Goal: Register for event/course

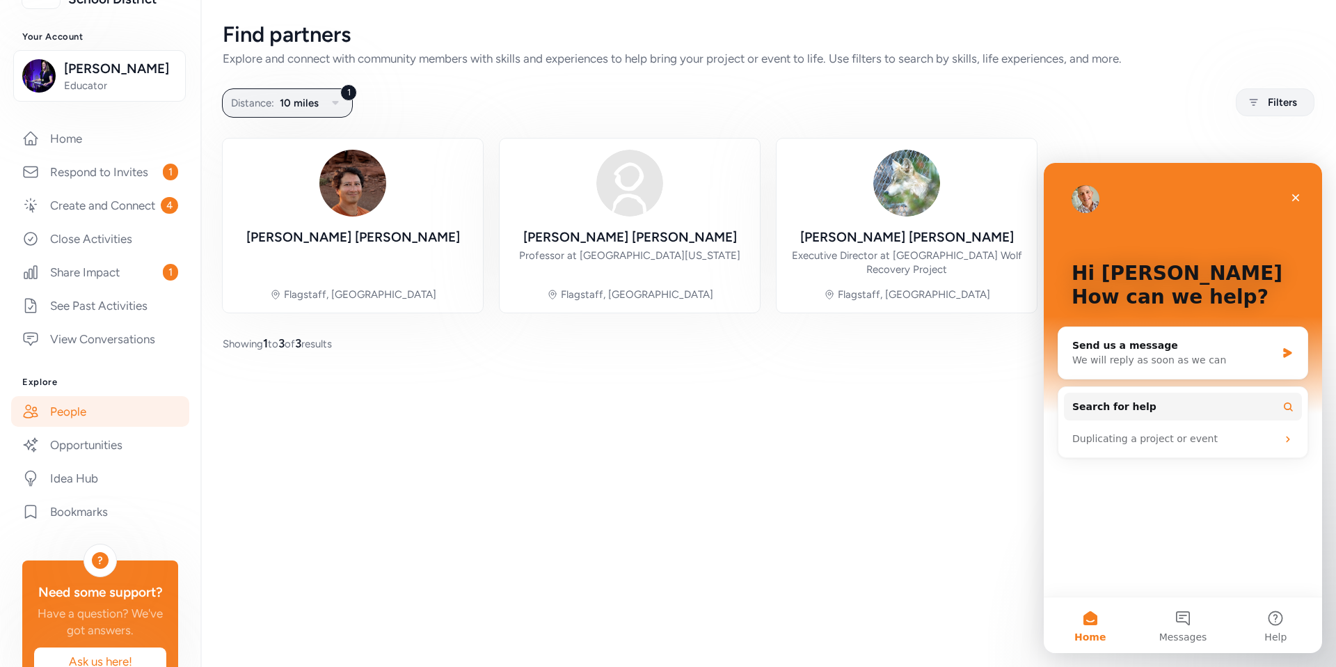
scroll to position [206, 0]
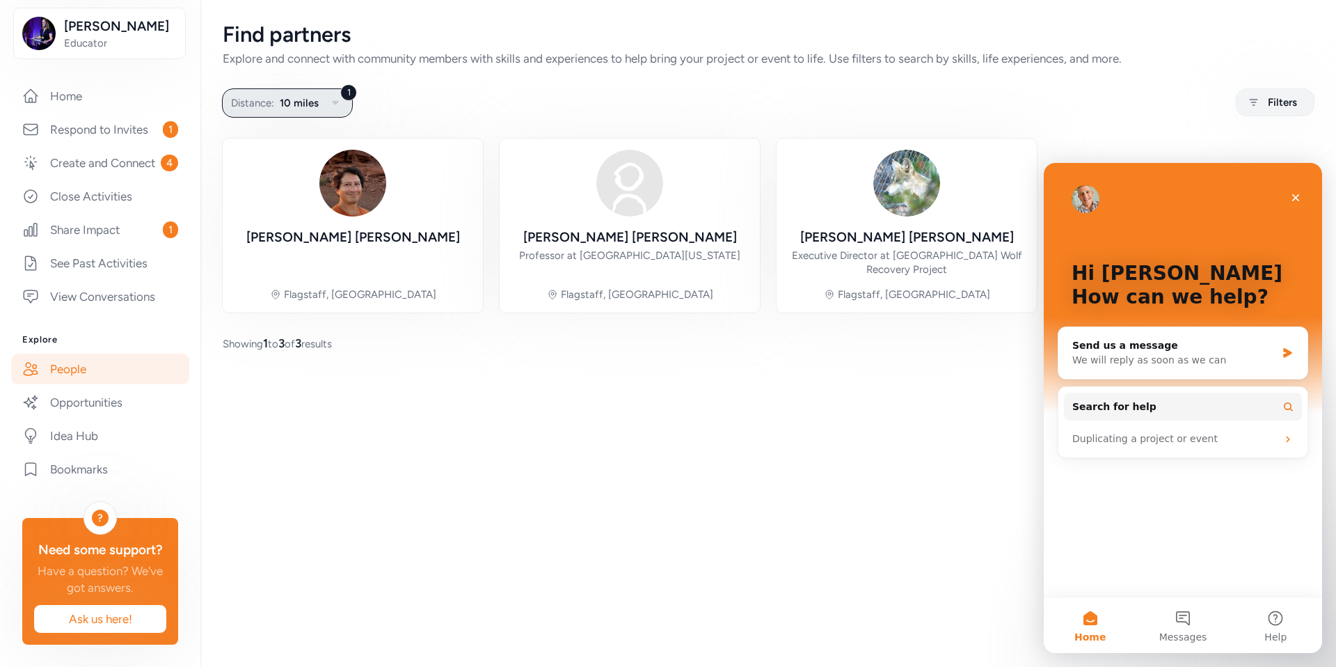
click at [331, 108] on icon "button" at bounding box center [335, 103] width 17 height 17
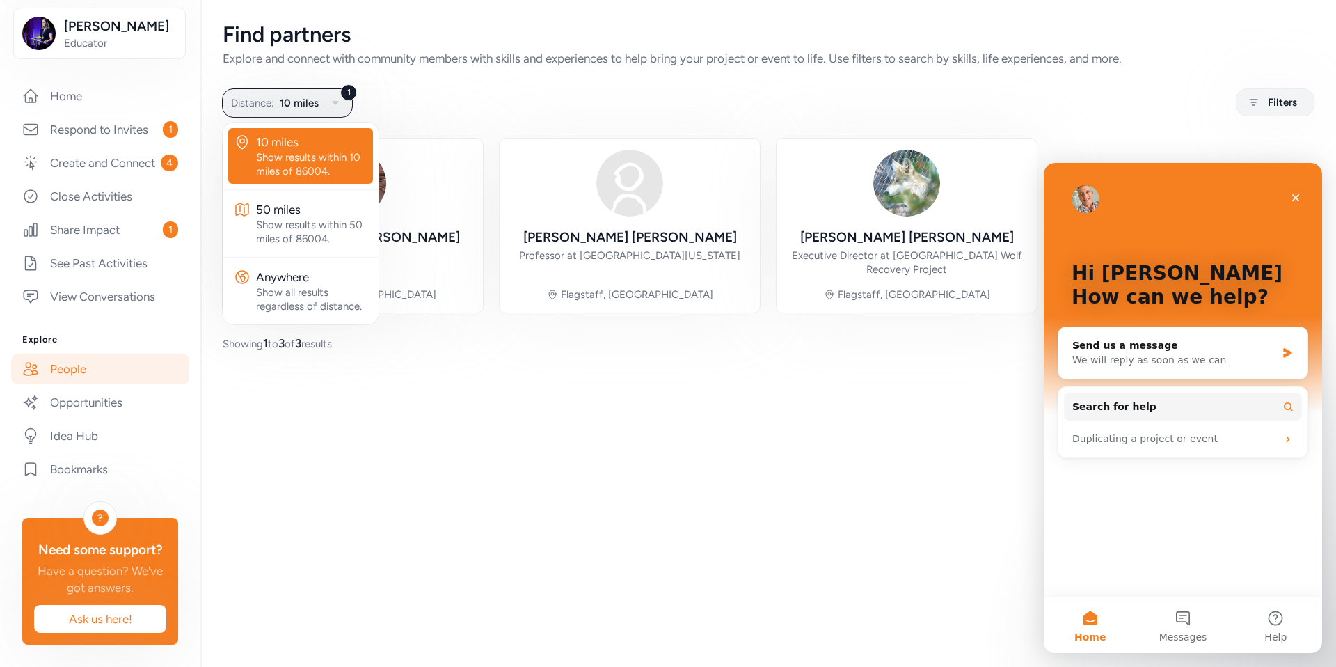
click at [544, 120] on div "Find partners Explore and connect with community members with skills and experi…" at bounding box center [768, 187] width 1136 height 374
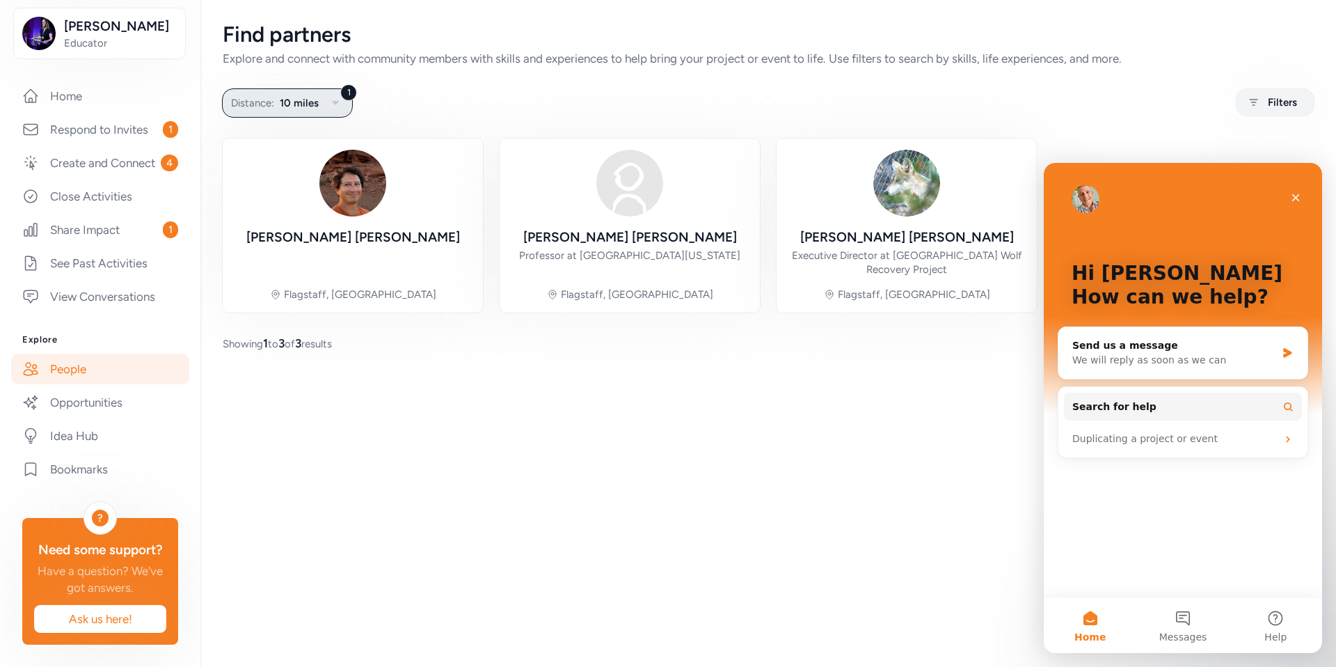
click at [340, 102] on icon "button" at bounding box center [335, 103] width 17 height 17
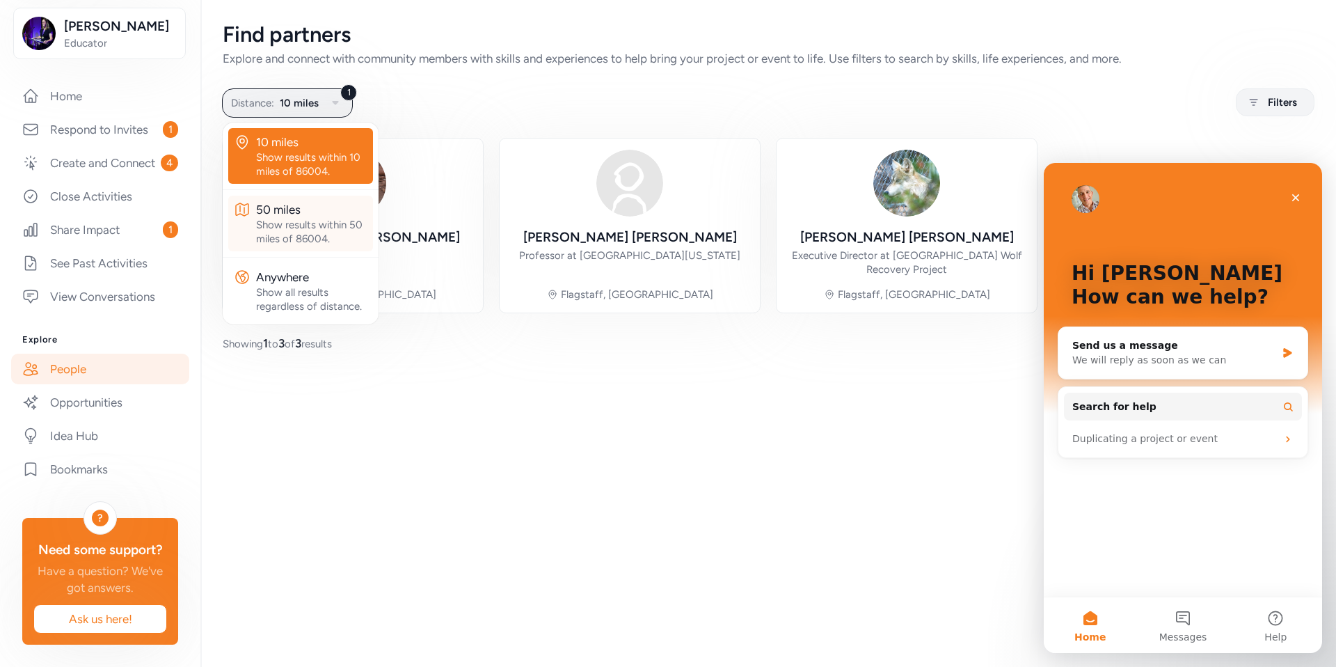
click at [280, 240] on div "Show results within 50 miles of 86004." at bounding box center [311, 232] width 111 height 28
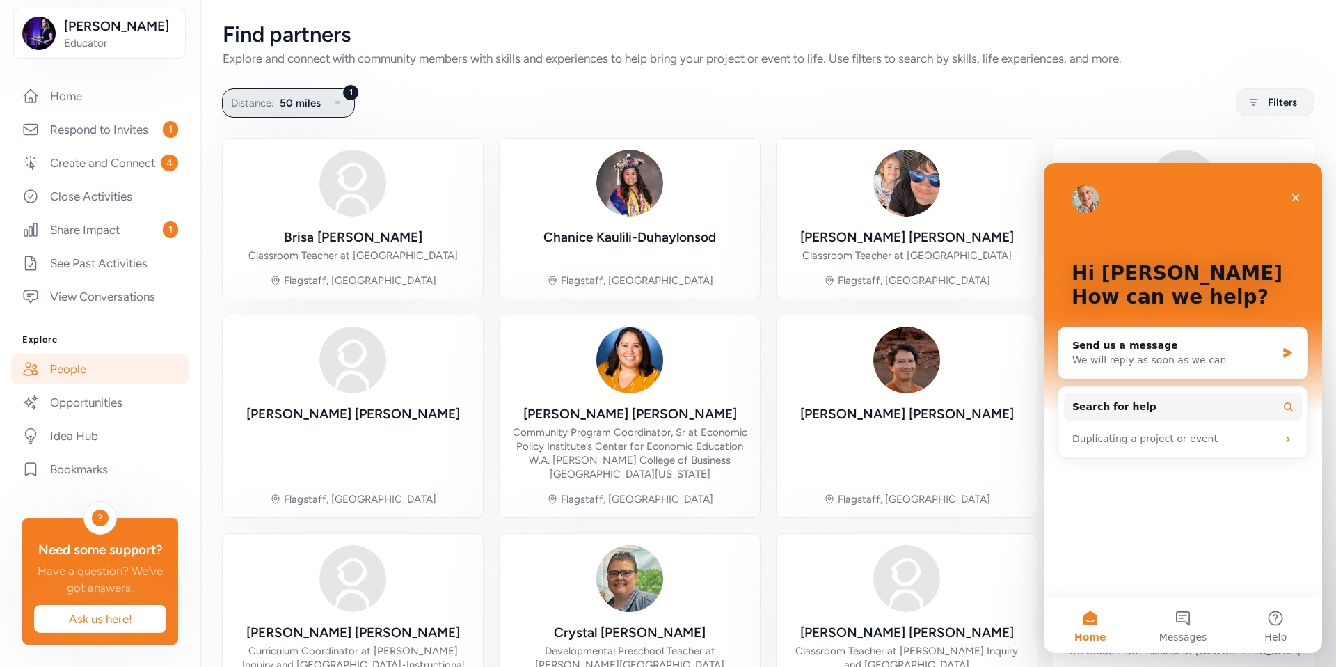
click at [327, 104] on button "1 Distance: 50 miles" at bounding box center [288, 102] width 133 height 29
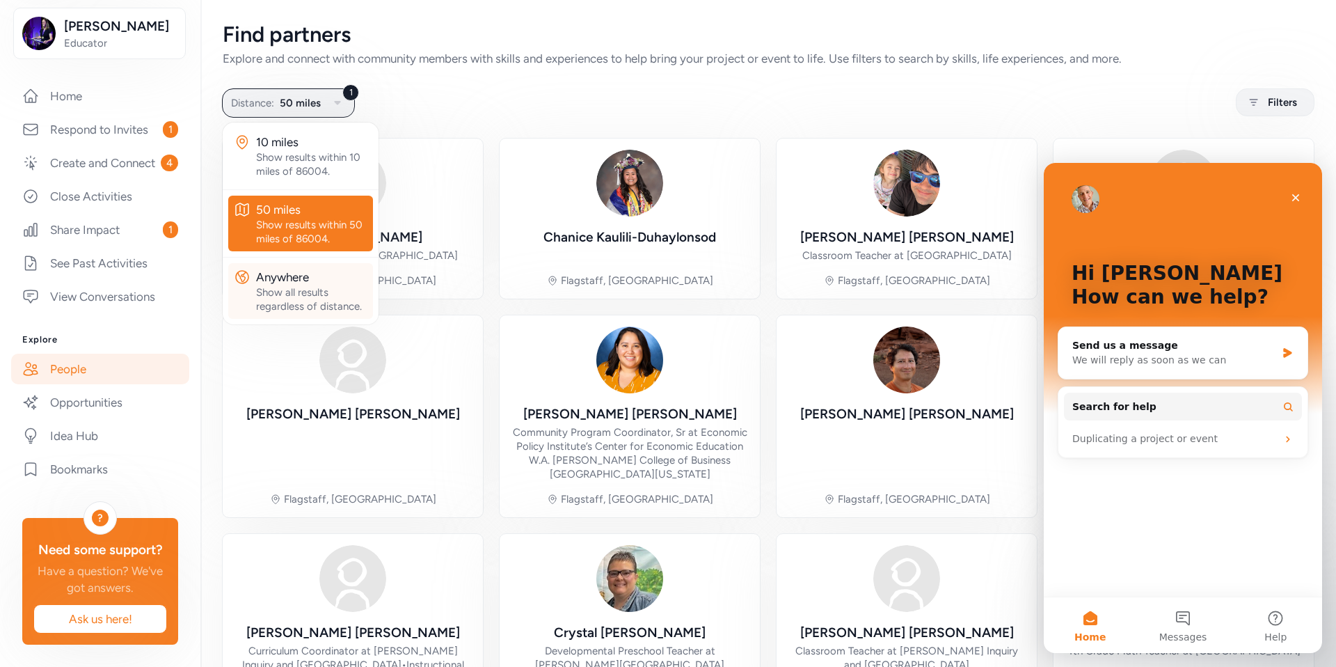
click at [267, 288] on div "Show all results regardless of distance." at bounding box center [311, 299] width 111 height 28
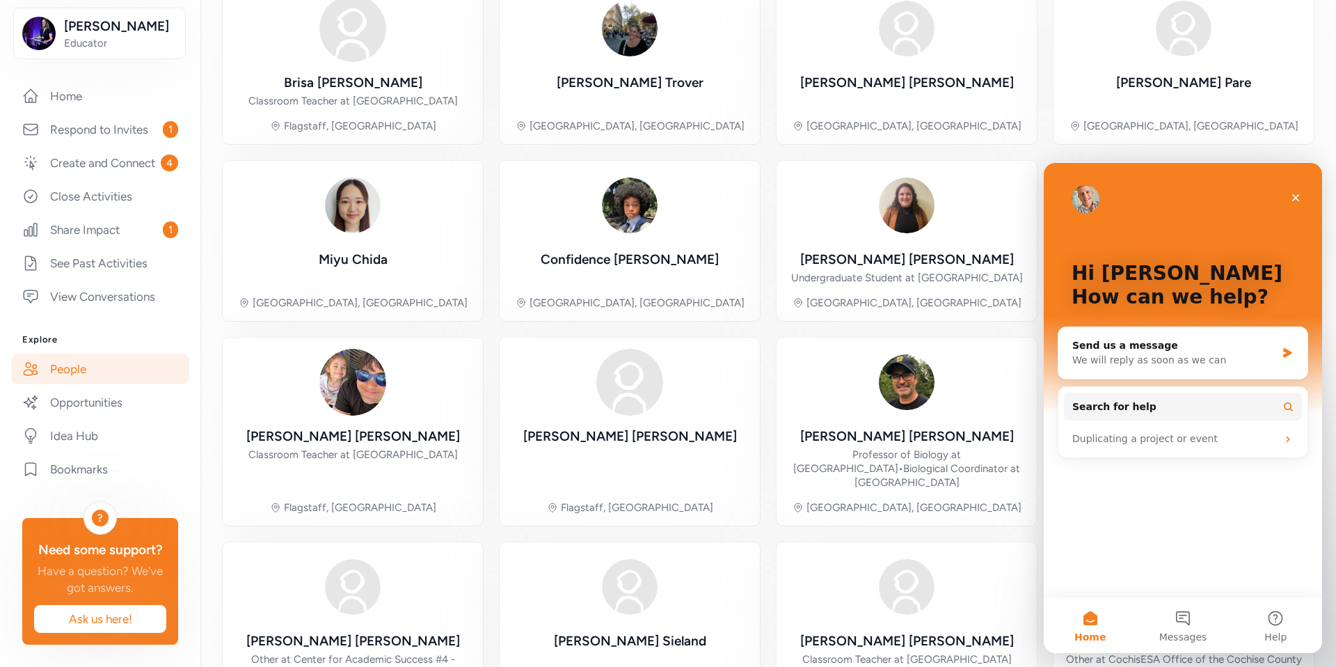
scroll to position [262, 0]
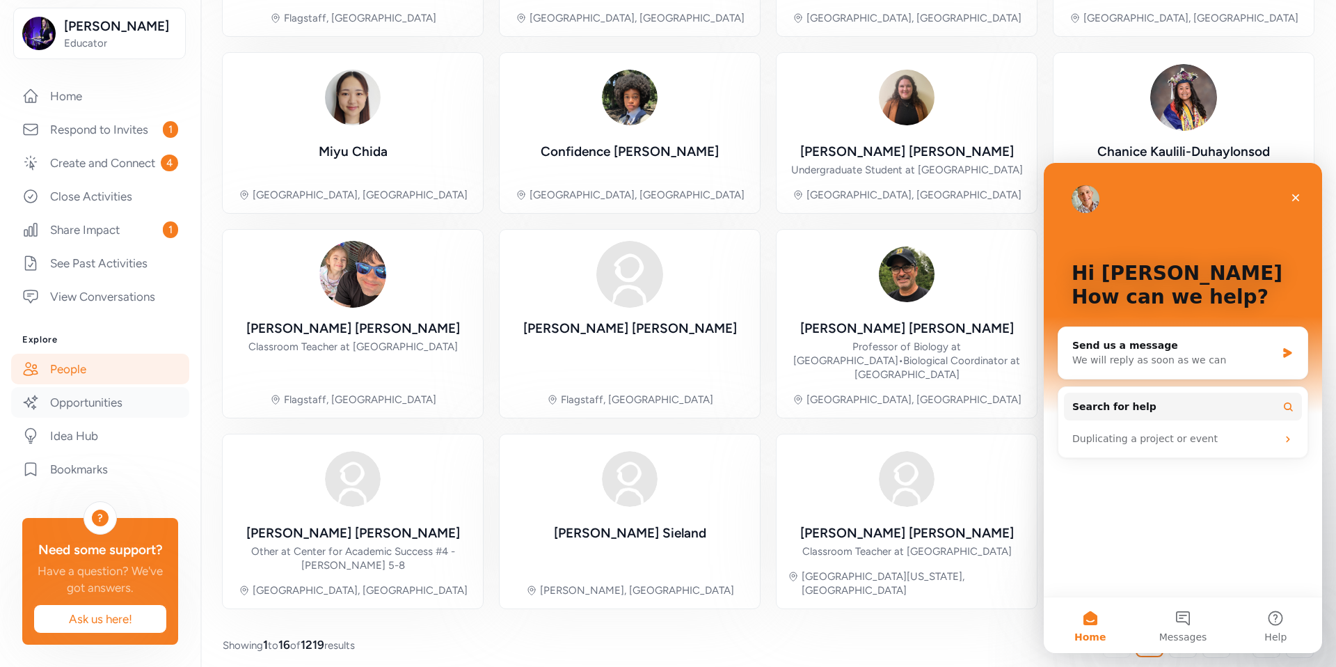
click at [110, 413] on link "Opportunities" at bounding box center [100, 402] width 178 height 31
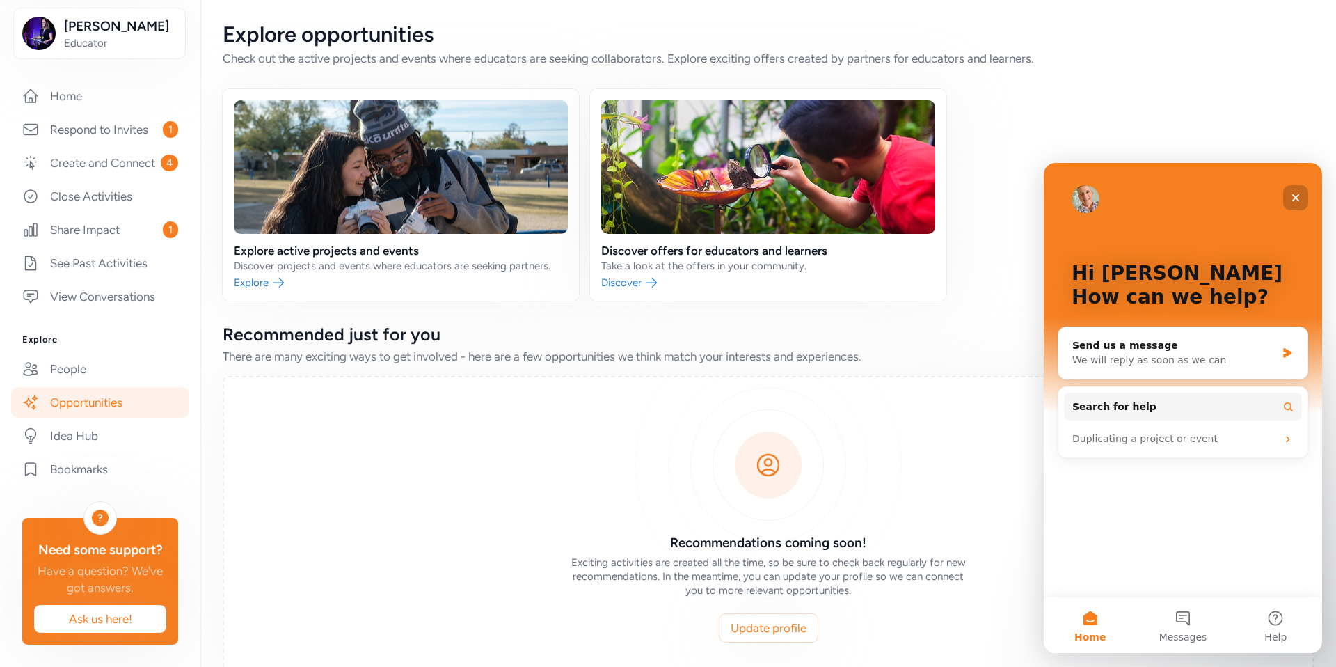
click at [1292, 196] on icon "Close" at bounding box center [1295, 197] width 11 height 11
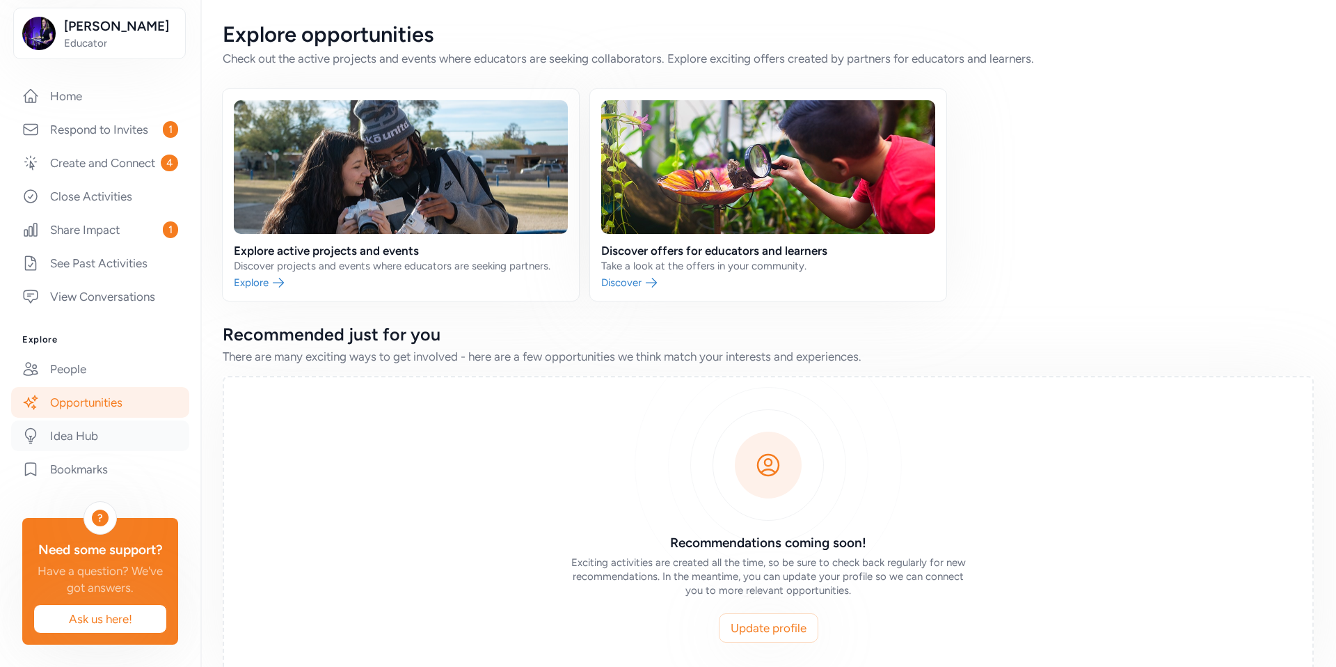
click at [79, 437] on link "Idea Hub" at bounding box center [100, 435] width 178 height 31
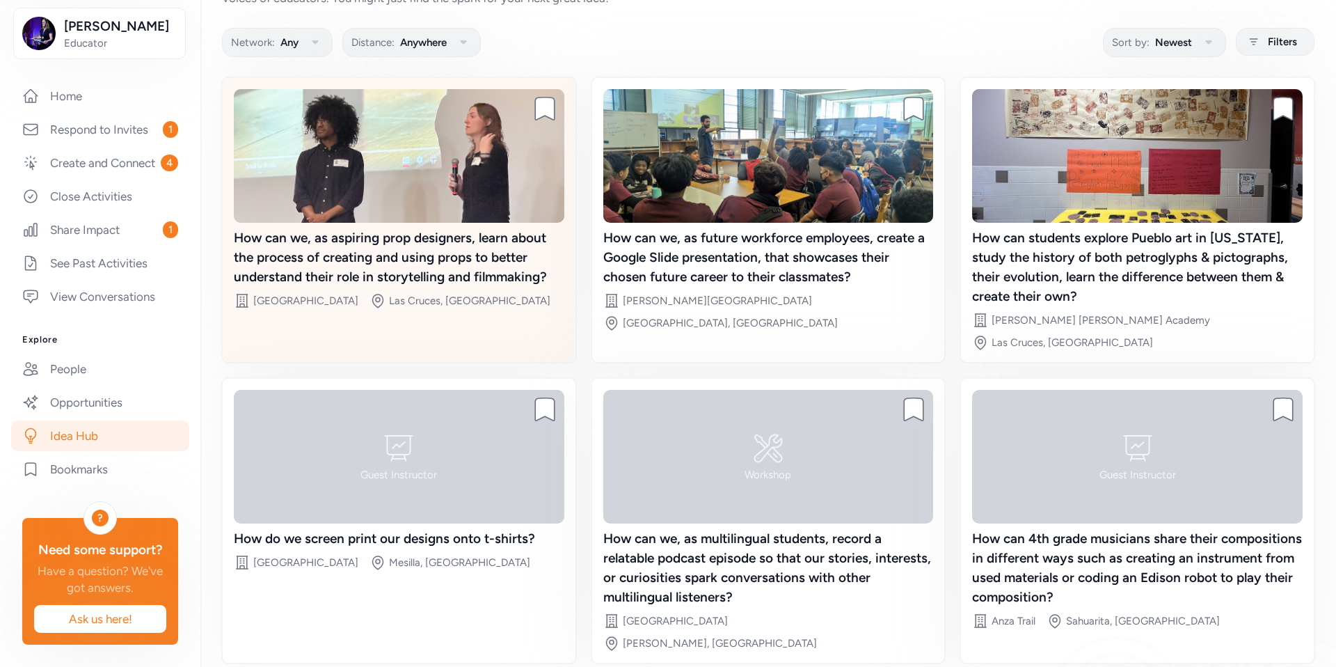
scroll to position [101, 0]
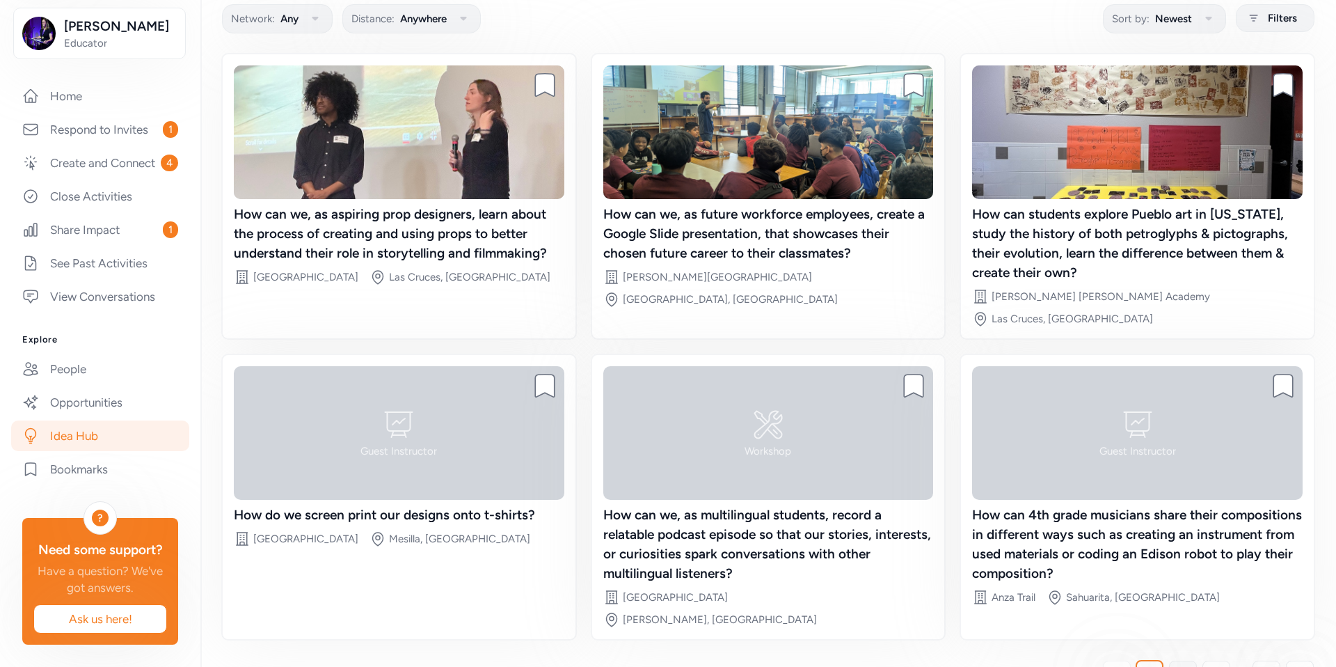
click at [1182, 666] on span "2" at bounding box center [1183, 674] width 7 height 17
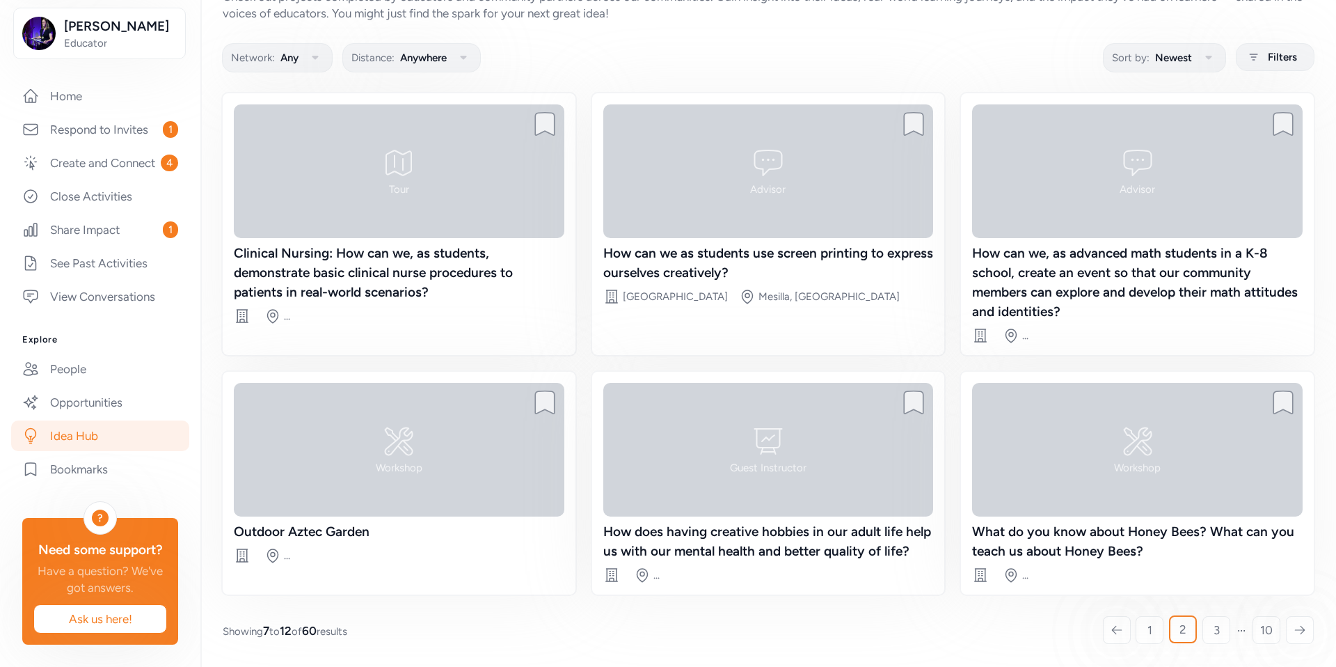
scroll to position [62, 0]
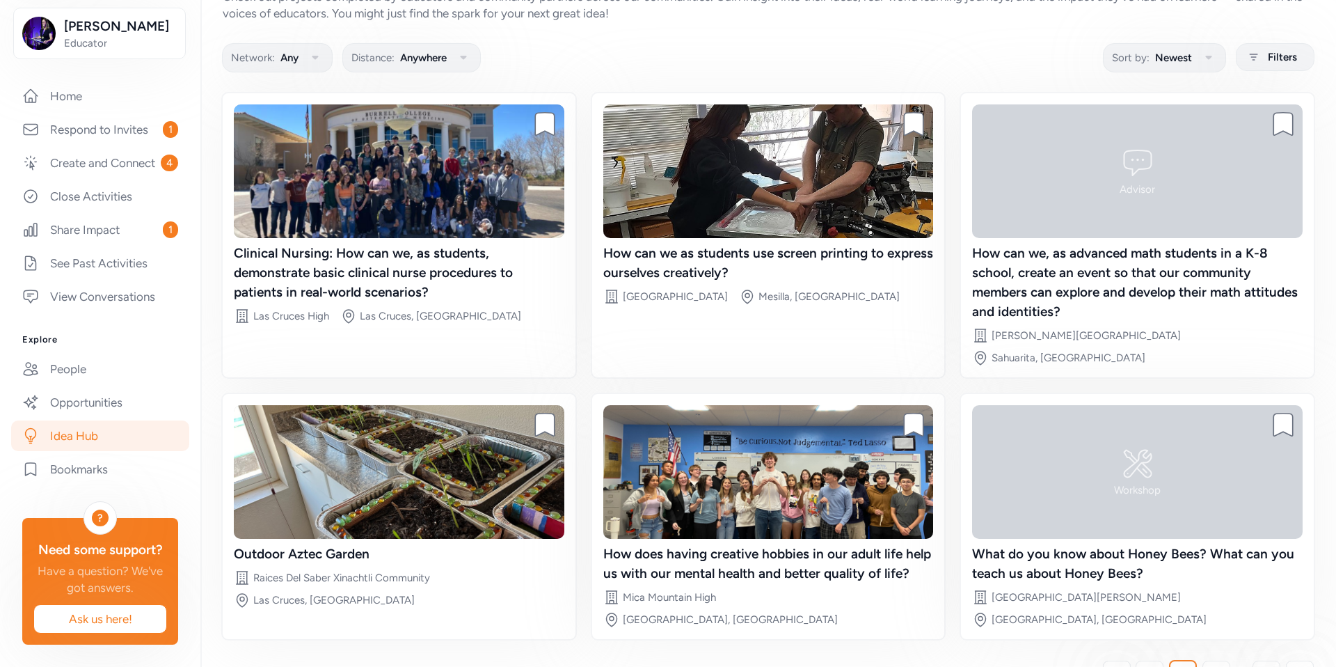
click at [113, 591] on div "Have a question? We've got answers." at bounding box center [100, 578] width 134 height 33
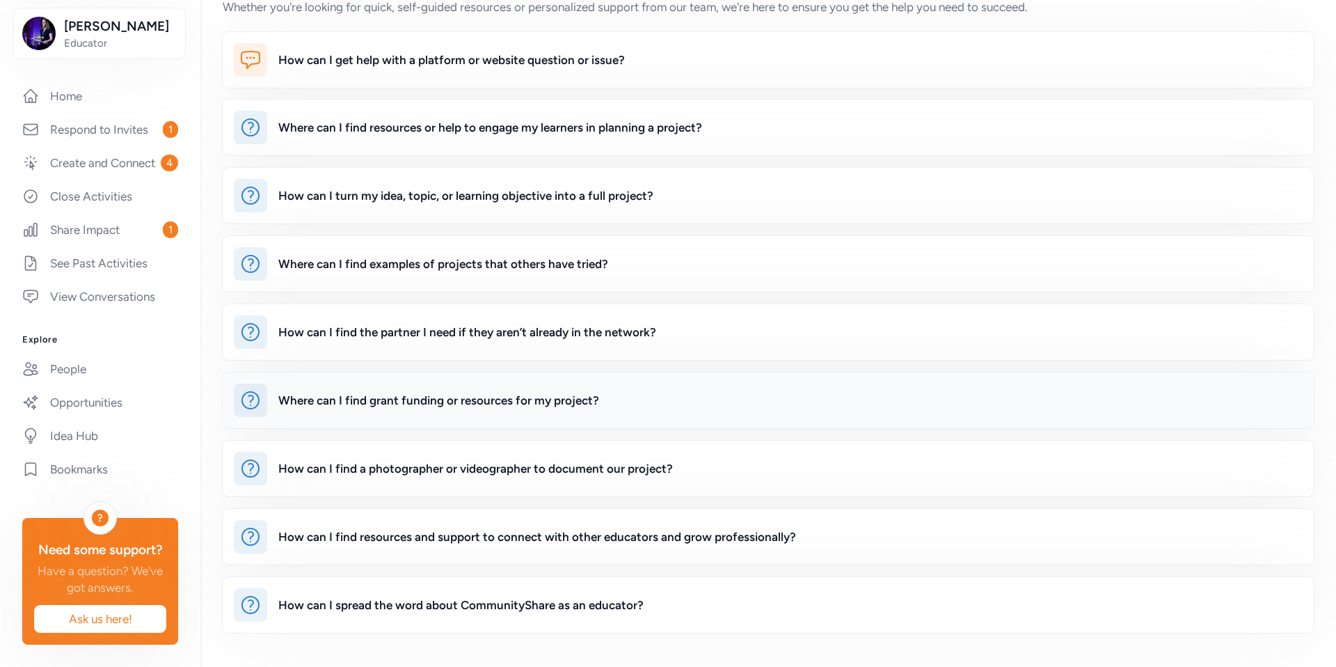
scroll to position [22, 0]
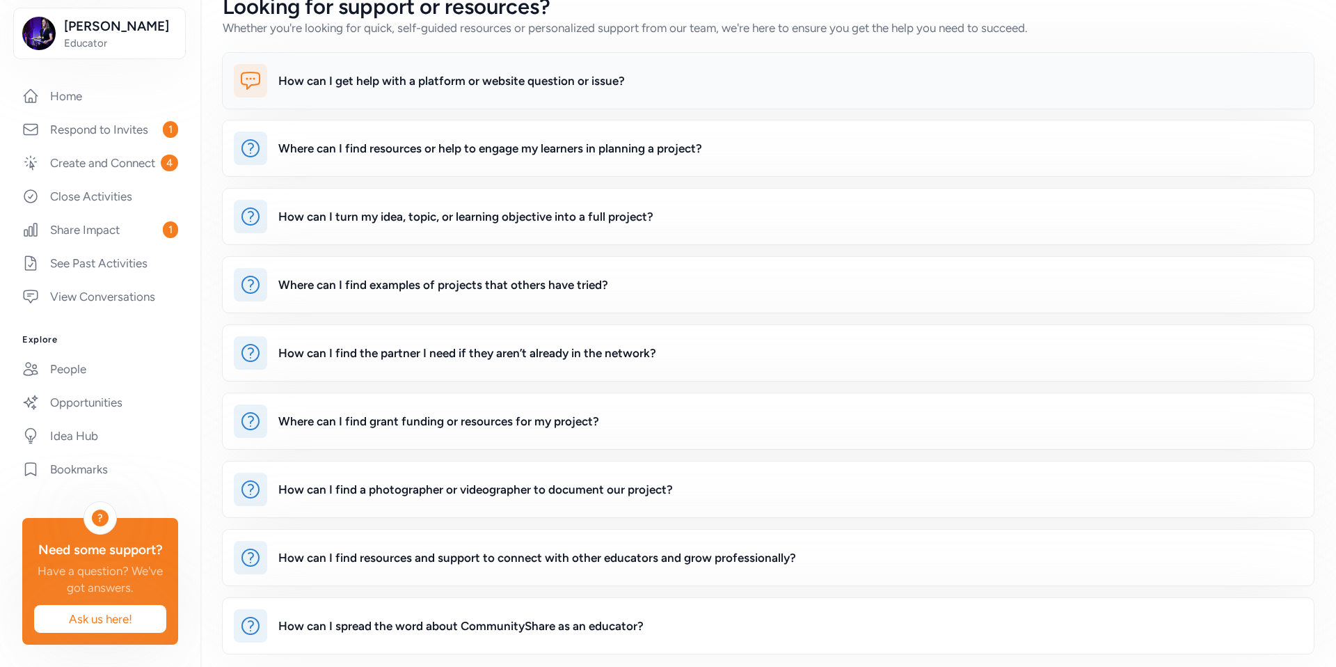
click at [531, 86] on div "How can I get help with a platform or website question or issue?" at bounding box center [451, 80] width 347 height 17
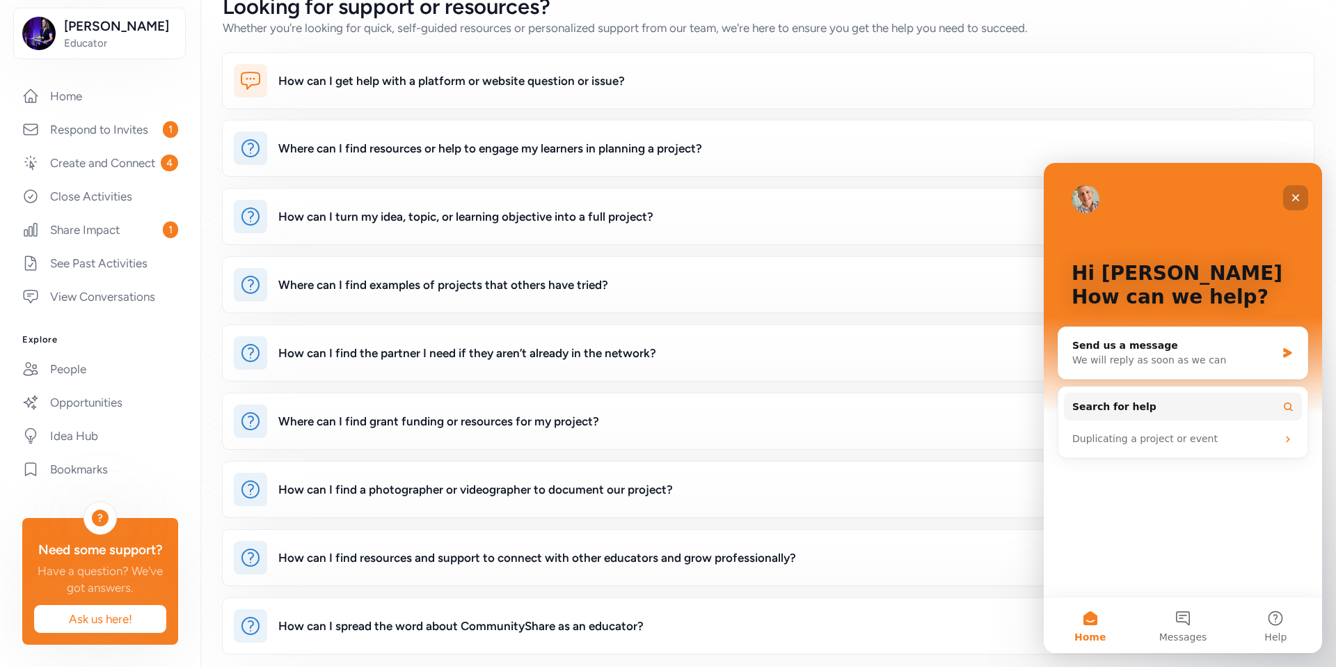
click at [1295, 194] on icon "Close" at bounding box center [1295, 197] width 11 height 11
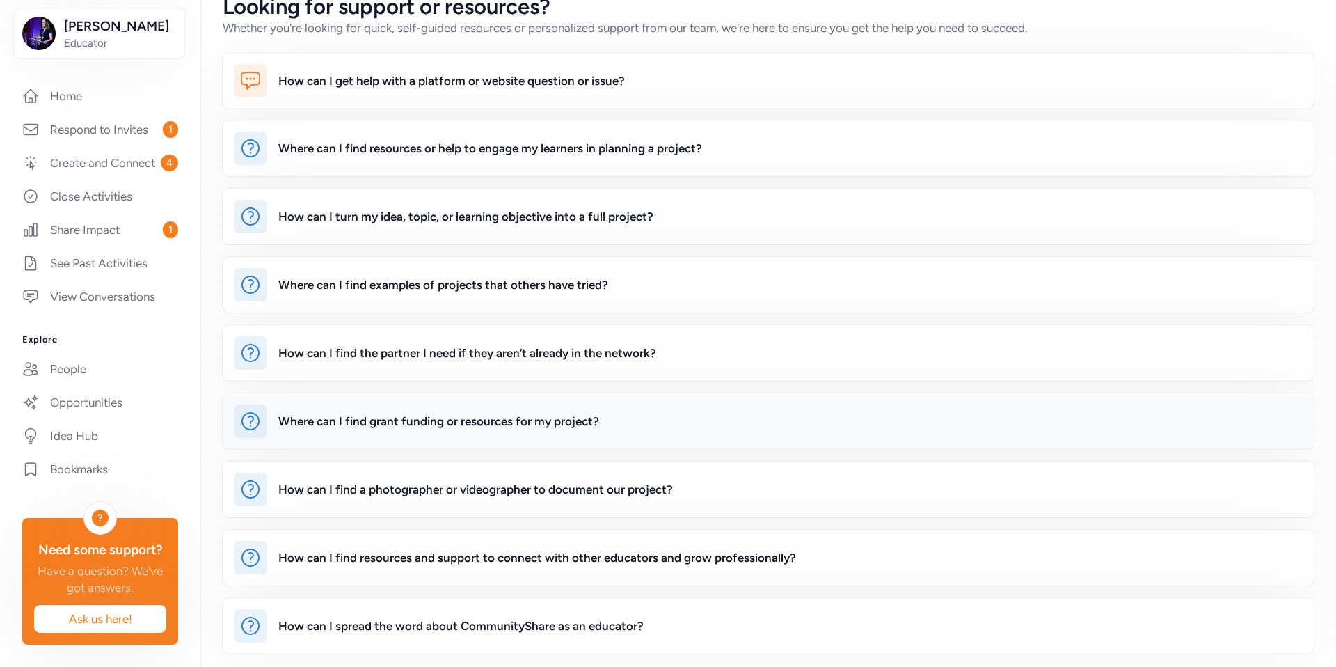
click at [513, 438] on div "Where can I find grant funding or resources for my project?" at bounding box center [768, 421] width 1091 height 56
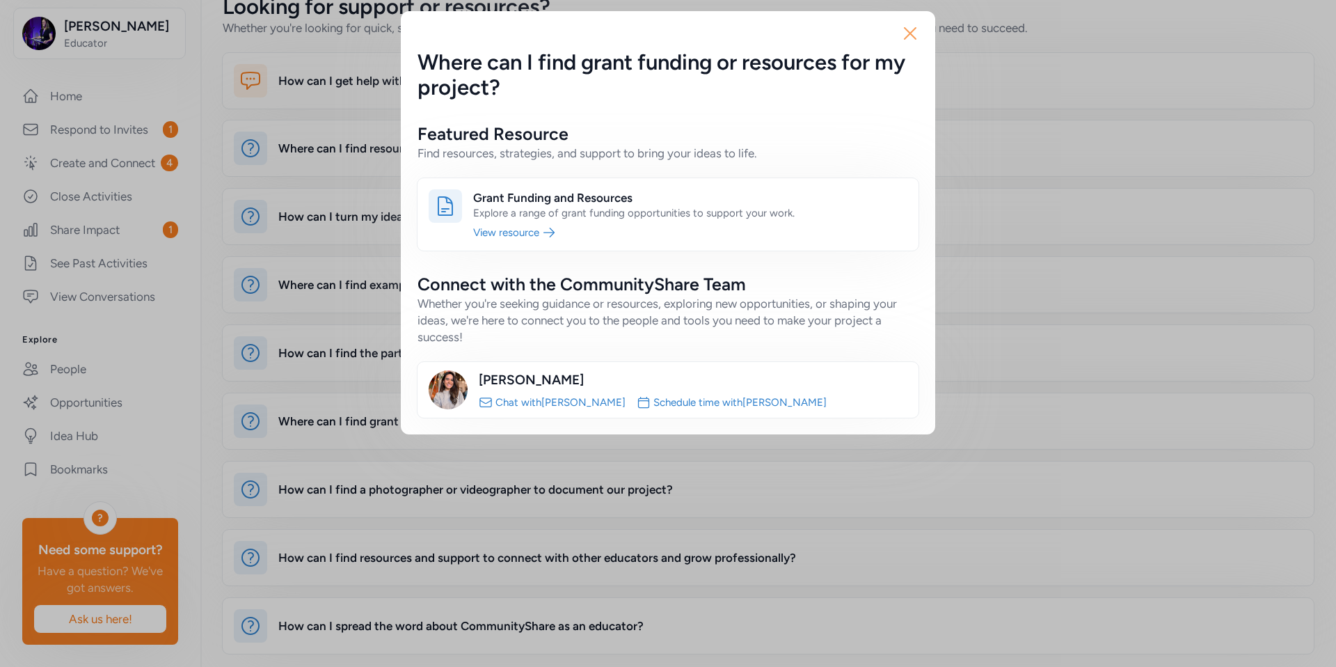
click at [913, 30] on icon "button" at bounding box center [910, 33] width 11 height 11
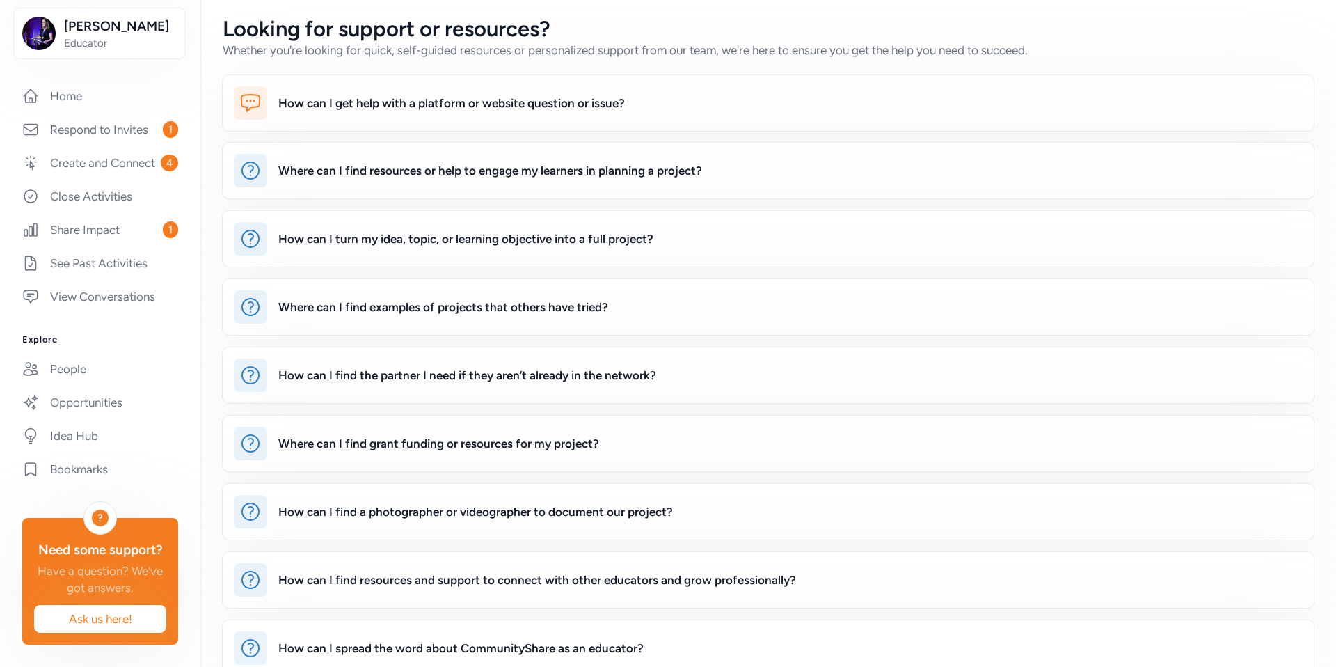
scroll to position [22, 0]
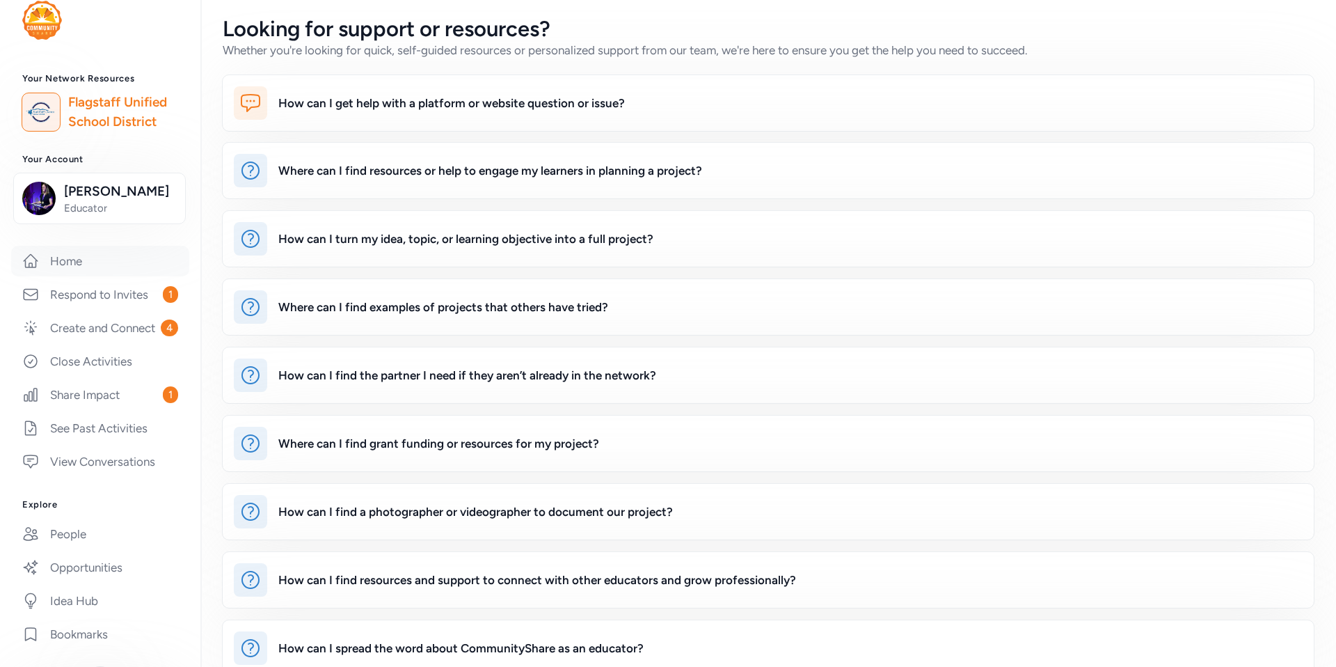
click at [55, 276] on link "Home" at bounding box center [100, 261] width 178 height 31
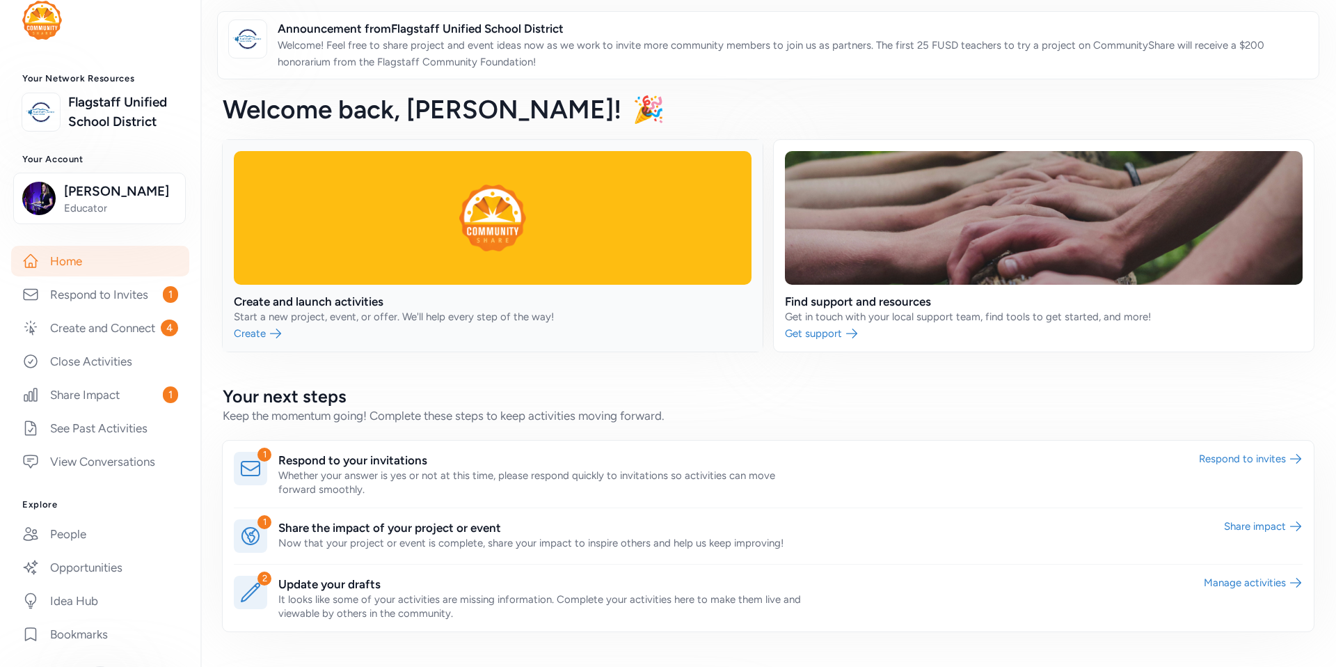
click at [260, 329] on link at bounding box center [493, 246] width 540 height 212
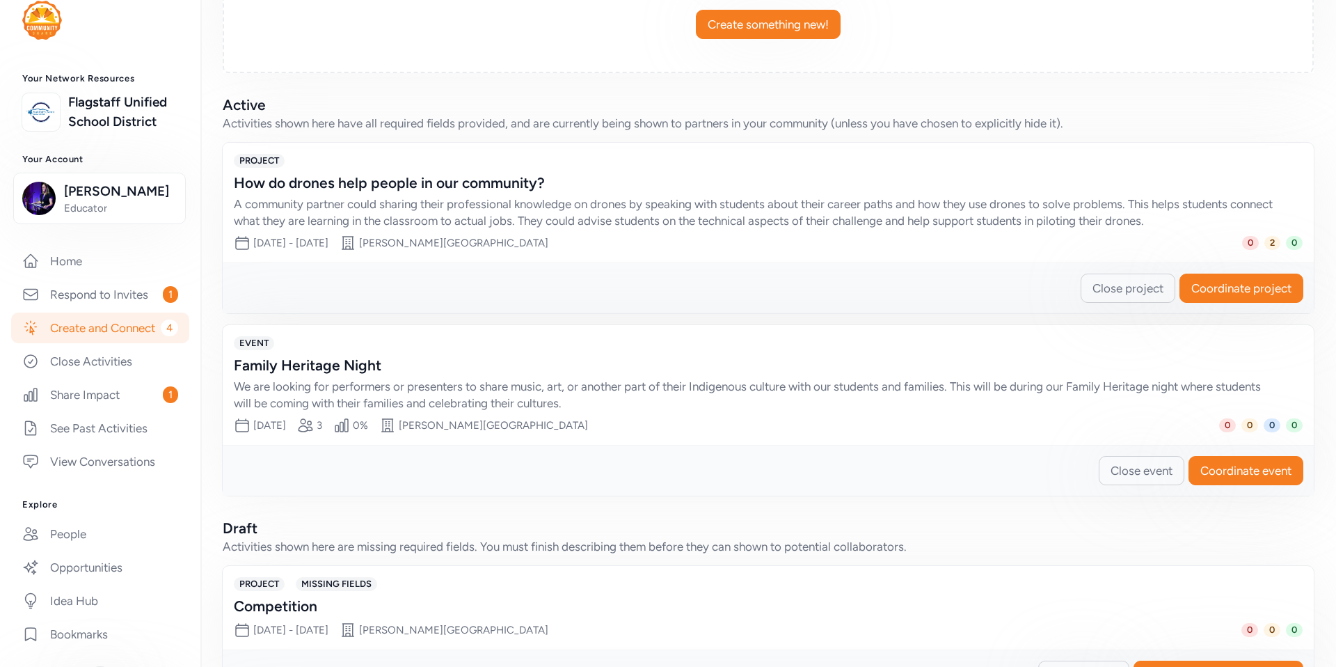
scroll to position [289, 0]
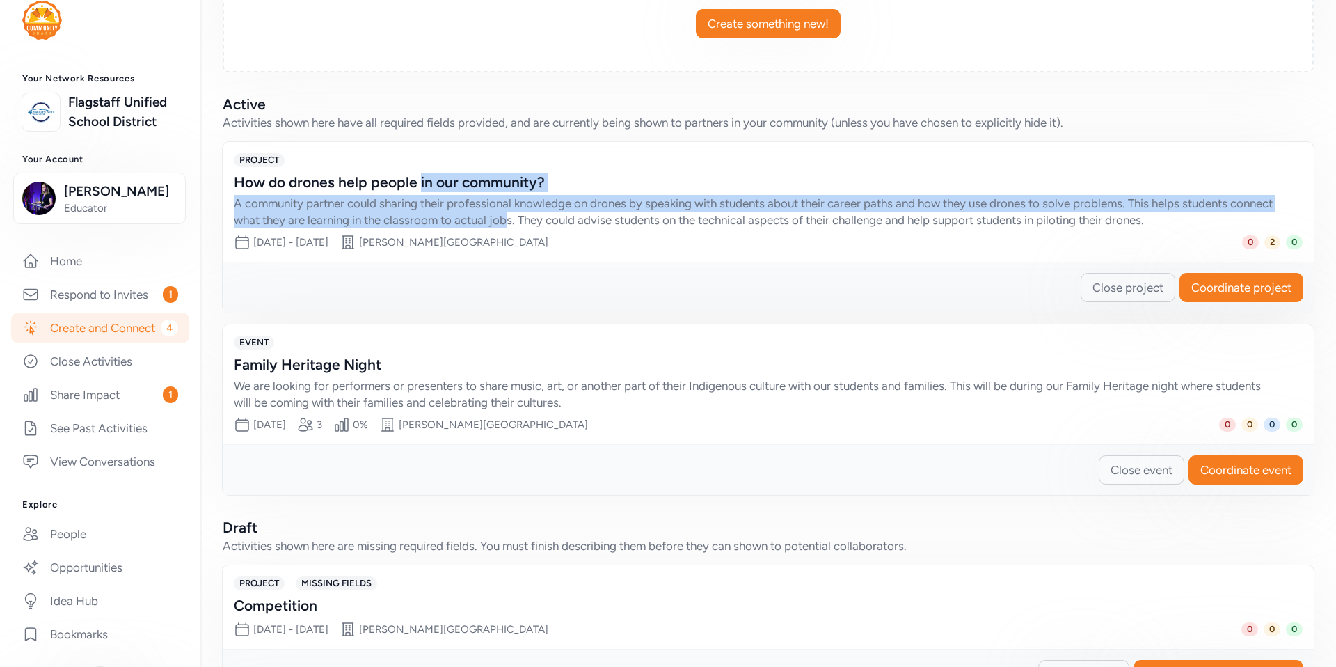
drag, startPoint x: 418, startPoint y: 175, endPoint x: 555, endPoint y: 217, distance: 143.5
click at [555, 217] on div "How do drones help people in our community? A community partner could sharing t…" at bounding box center [768, 201] width 1069 height 56
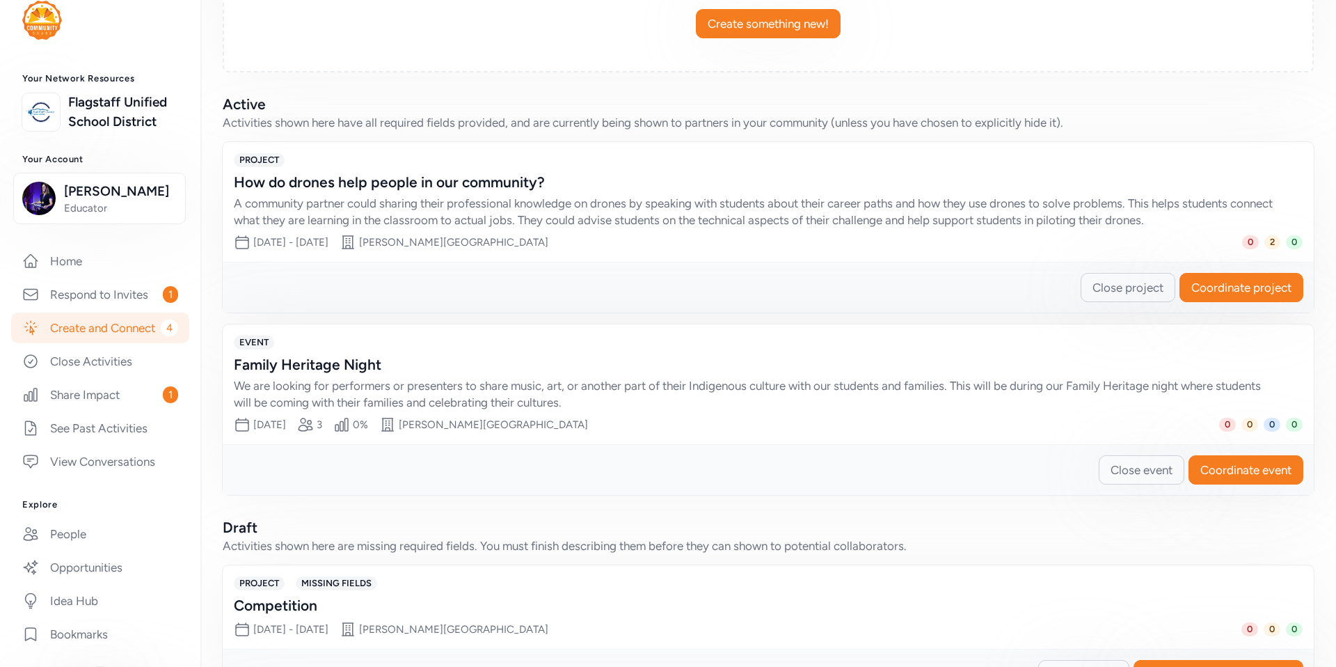
click at [327, 336] on div "EVENT" at bounding box center [768, 342] width 1069 height 14
drag, startPoint x: 312, startPoint y: 354, endPoint x: 381, endPoint y: 380, distance: 73.1
click at [381, 380] on div "EVENT Family Heritage Night We are looking for performers or presenters to shar…" at bounding box center [768, 372] width 1069 height 75
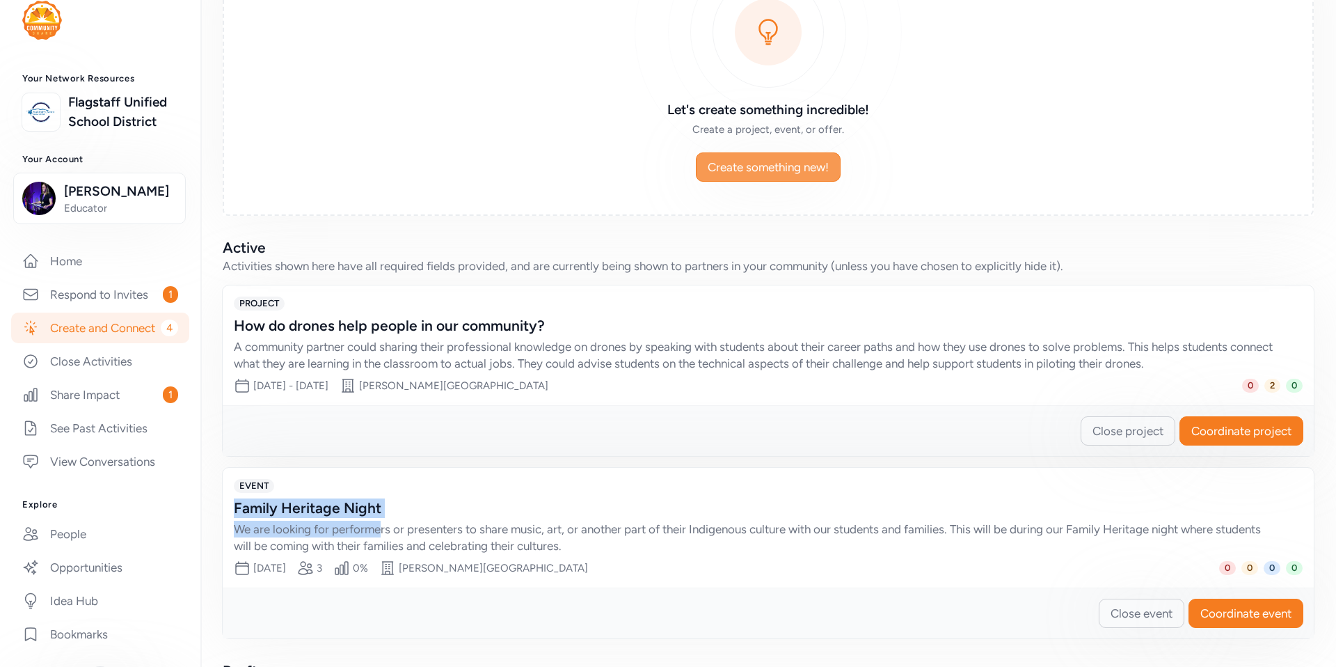
scroll to position [109, 0]
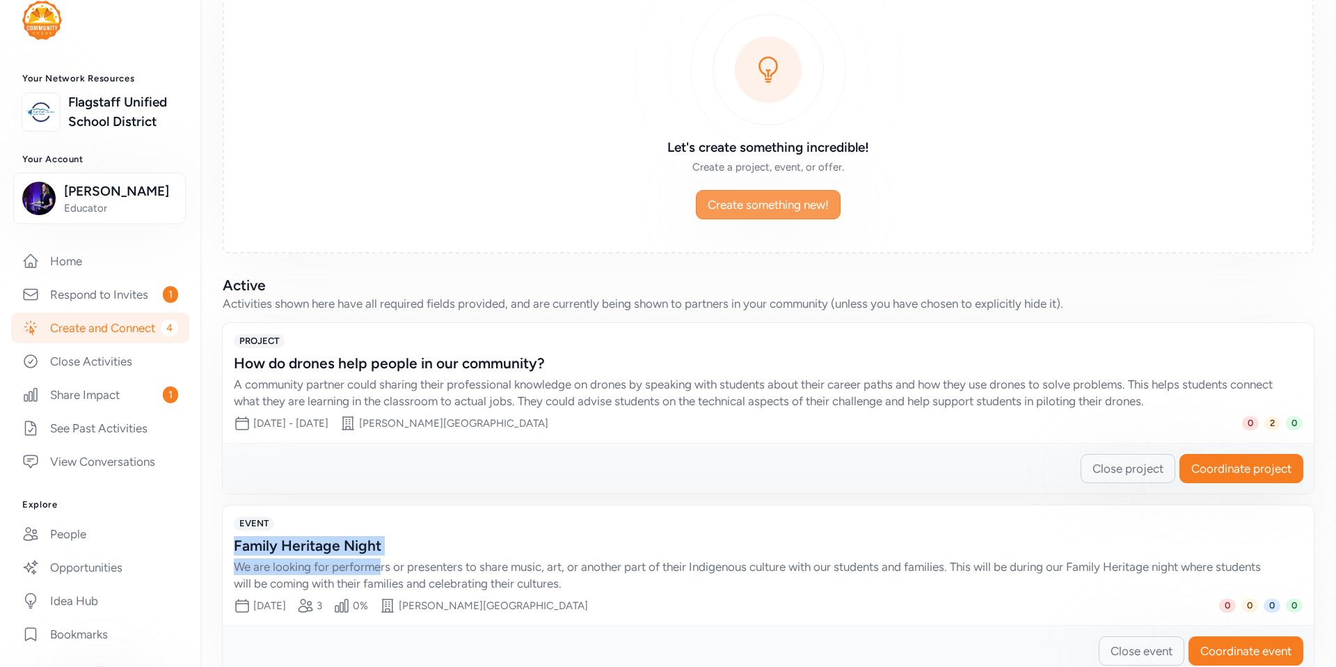
click at [770, 210] on span "Create something new!" at bounding box center [768, 204] width 121 height 17
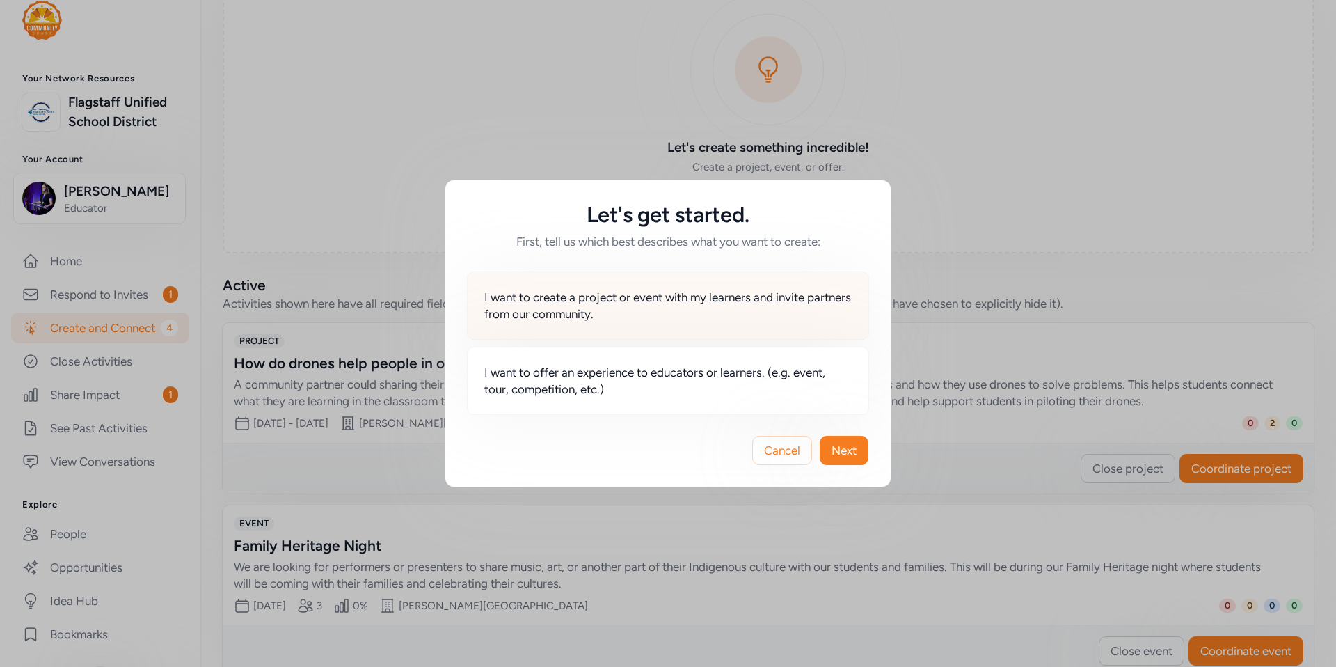
click at [736, 319] on span "I want to create a project or event with my learners and invite partners from o…" at bounding box center [667, 305] width 367 height 33
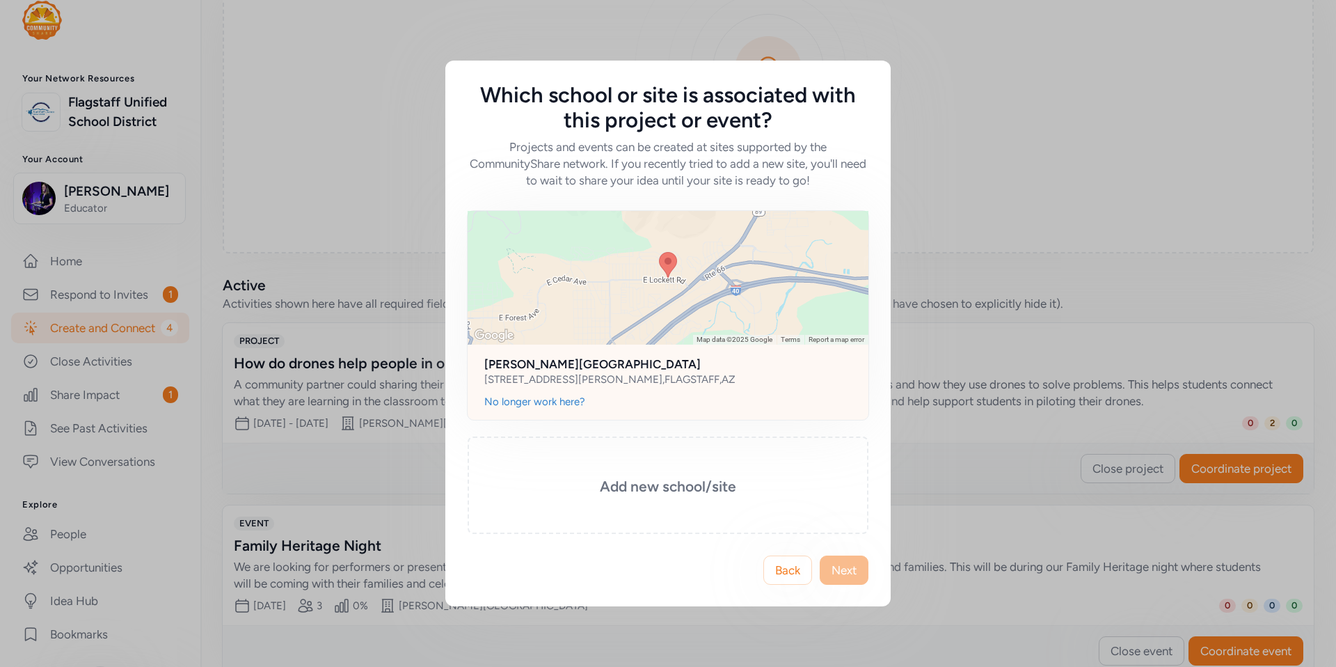
click at [718, 292] on div at bounding box center [668, 278] width 401 height 134
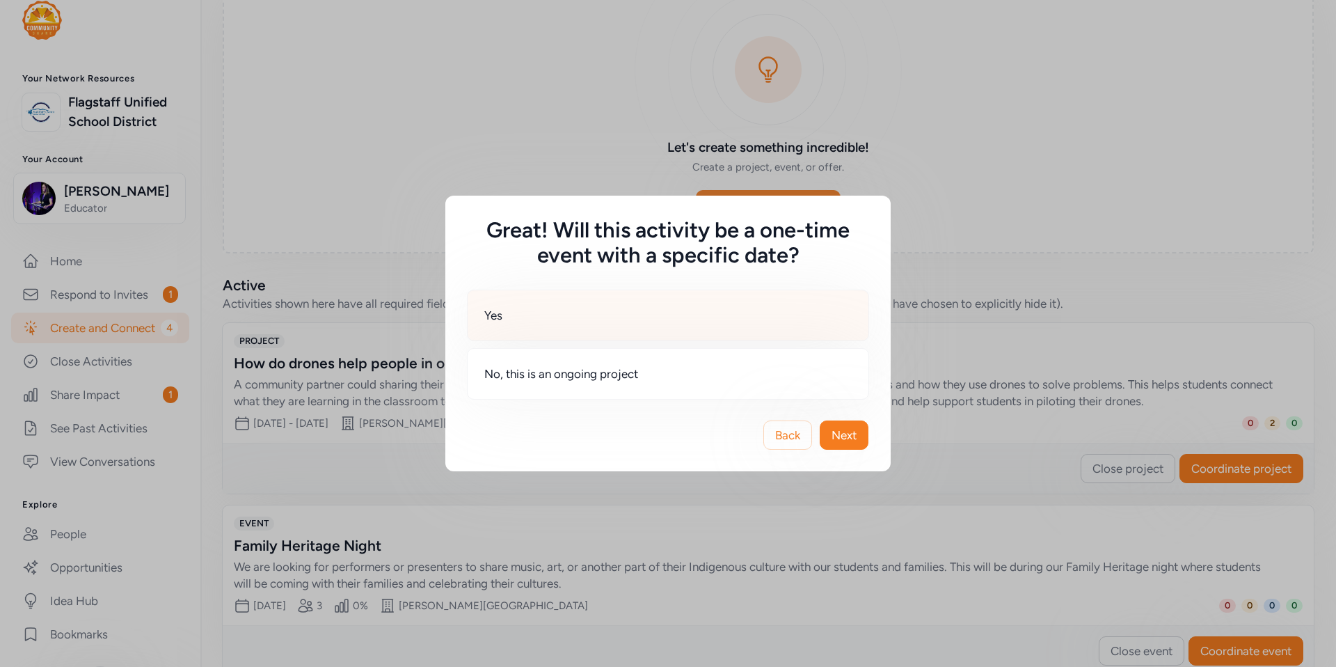
click at [781, 322] on div "Yes" at bounding box center [668, 314] width 402 height 51
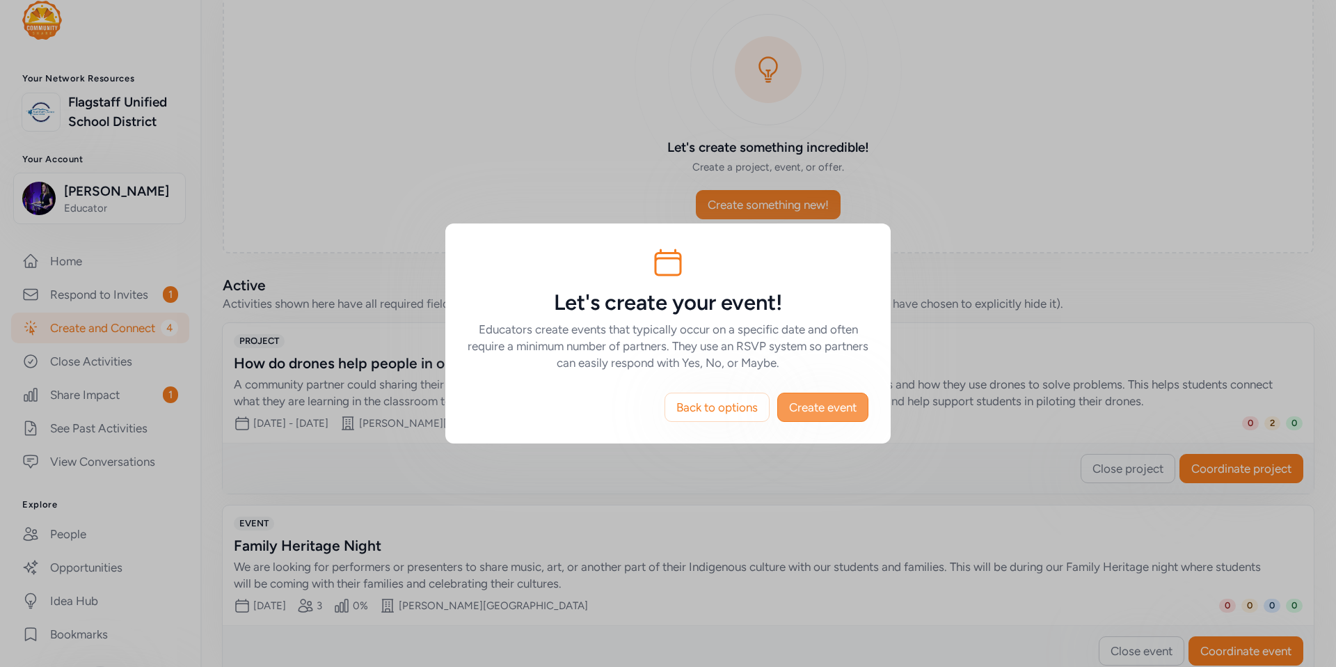
click at [827, 411] on span "Create event" at bounding box center [823, 407] width 68 height 17
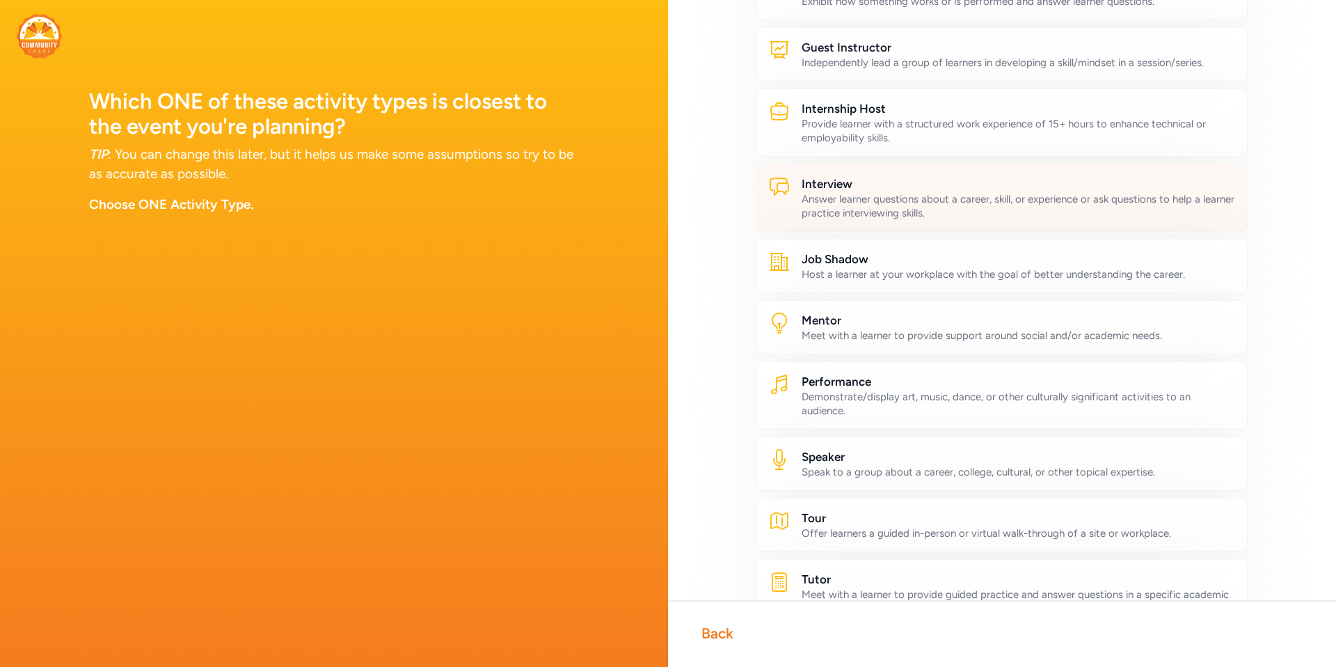
scroll to position [376, 0]
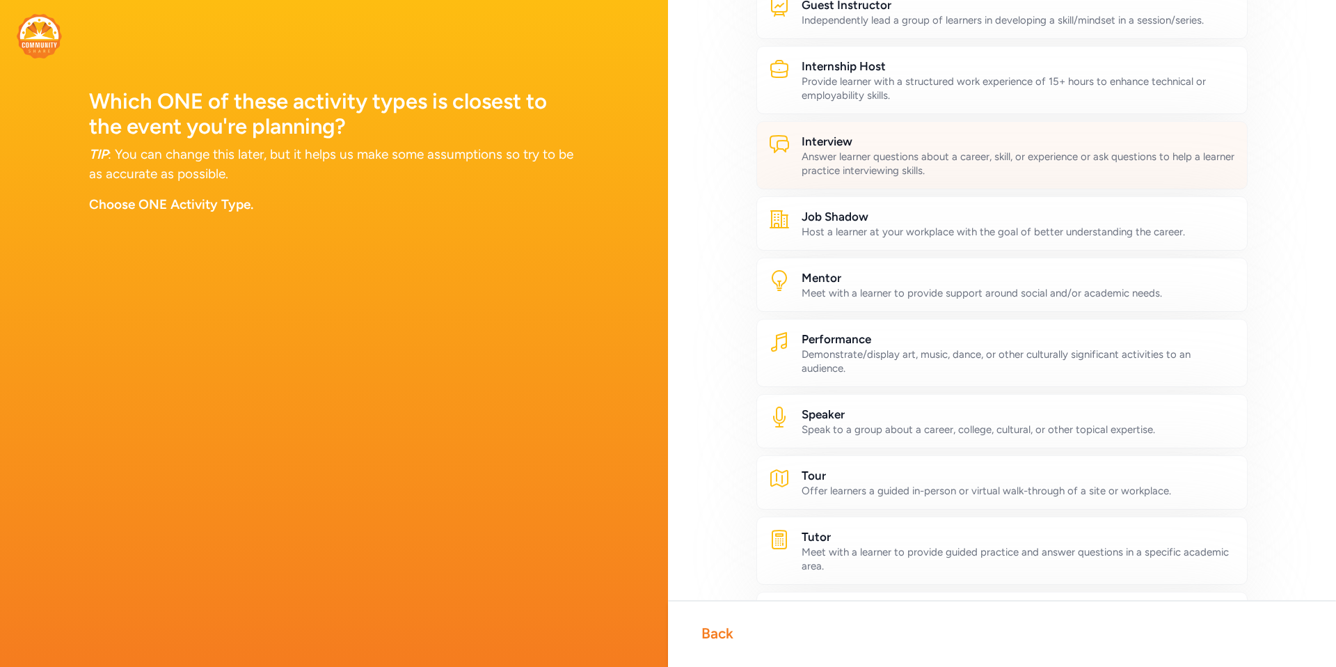
click at [887, 166] on div "Answer learner questions about a career, skill, or experience or ask questions …" at bounding box center [1019, 164] width 434 height 28
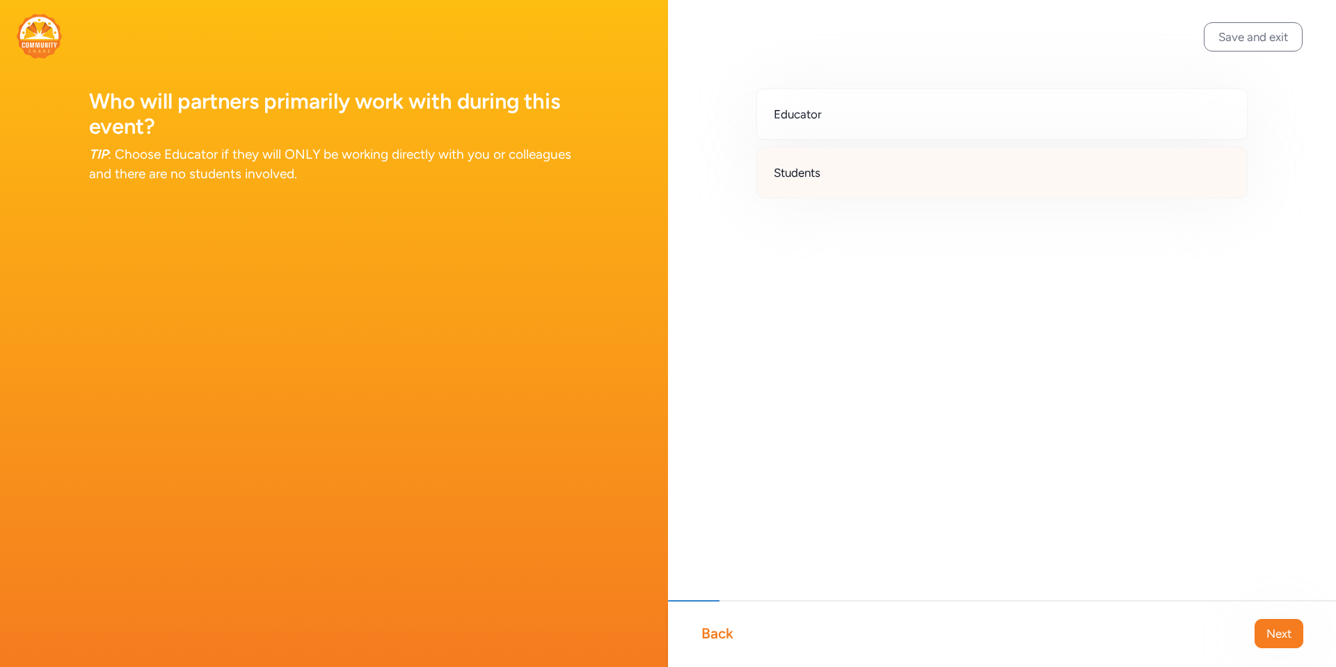
click at [1048, 165] on div "Students" at bounding box center [1001, 172] width 491 height 51
click at [1271, 639] on span "Next" at bounding box center [1279, 633] width 25 height 17
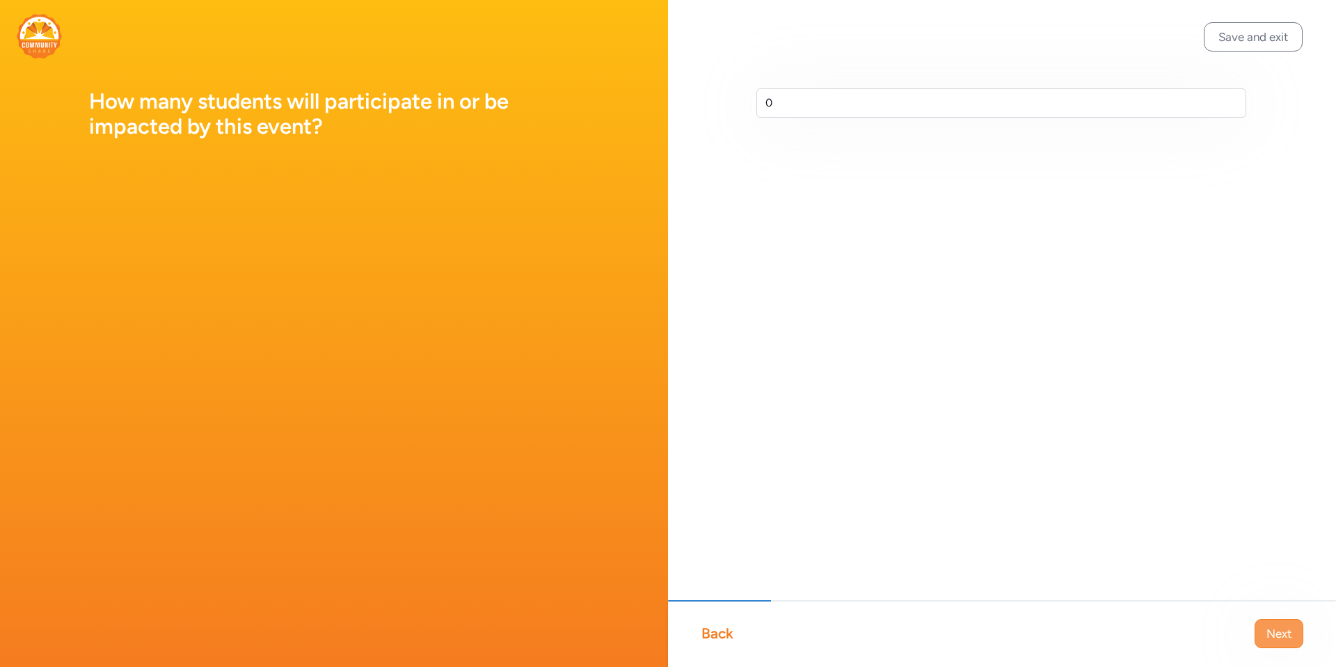
click at [1263, 637] on button "Next" at bounding box center [1279, 633] width 49 height 29
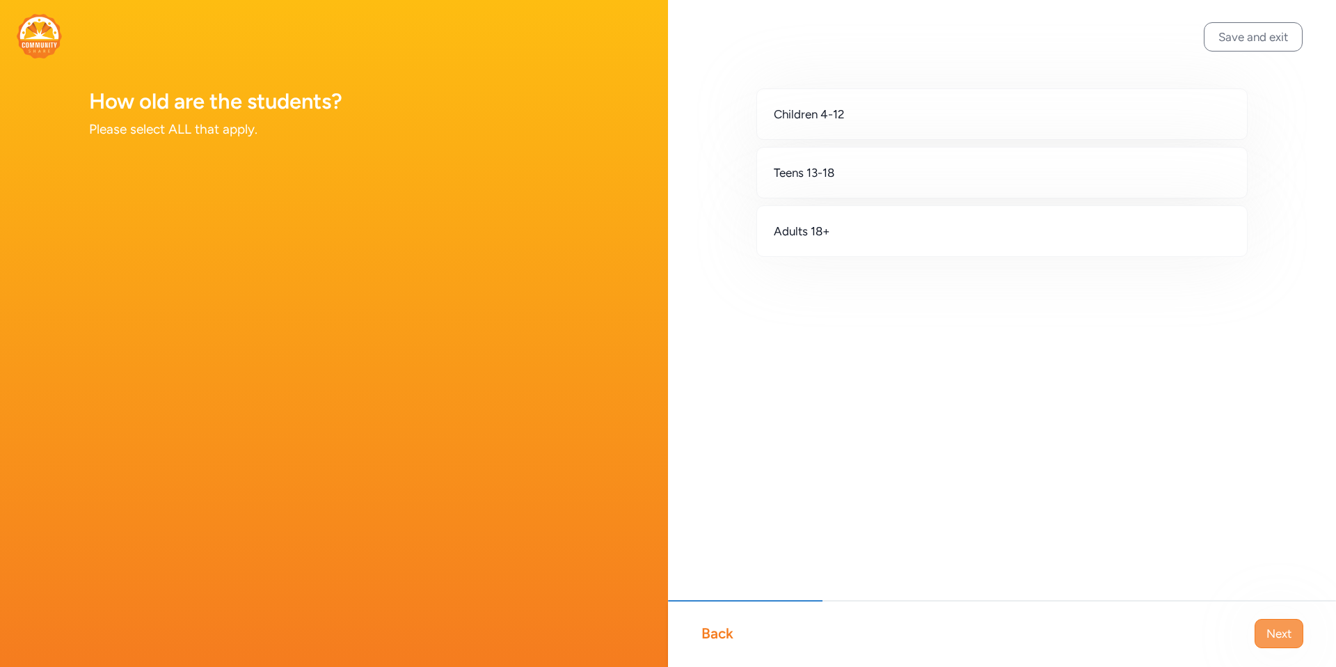
click at [1264, 637] on button "Next" at bounding box center [1279, 633] width 49 height 29
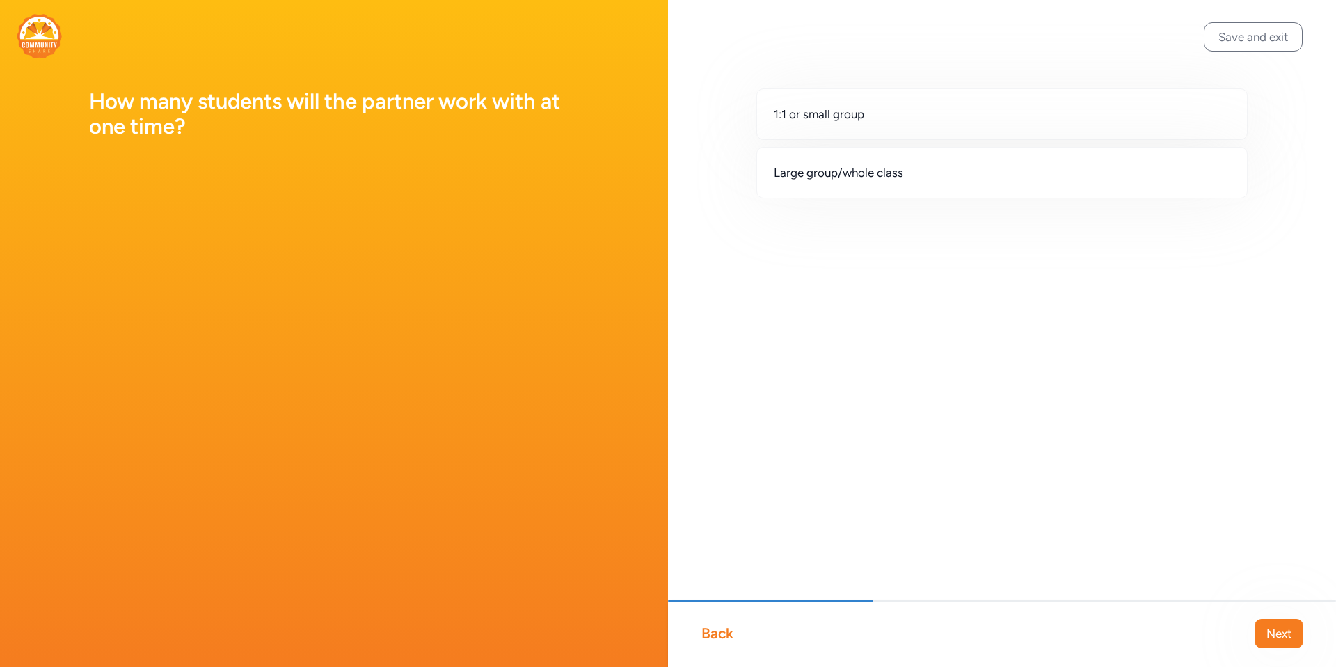
click at [1264, 637] on button "Next" at bounding box center [1279, 633] width 49 height 29
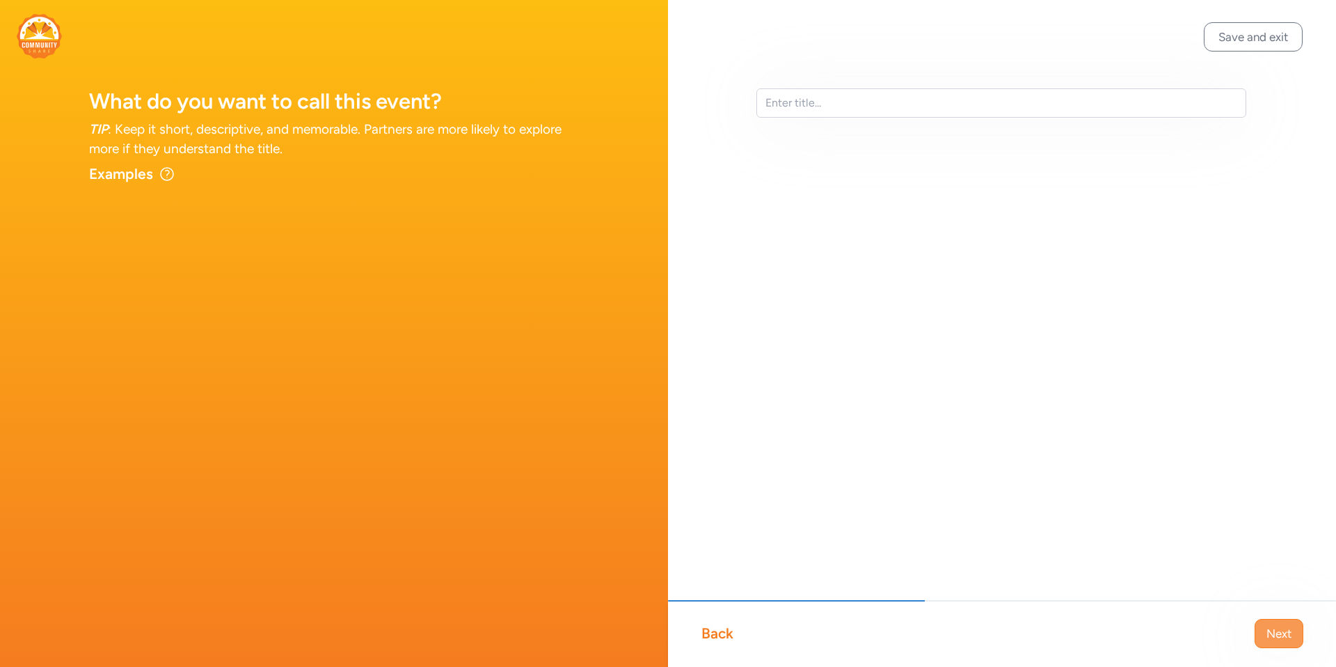
click at [1264, 637] on button "Next" at bounding box center [1279, 633] width 49 height 29
click at [1267, 636] on span "Next" at bounding box center [1279, 633] width 25 height 17
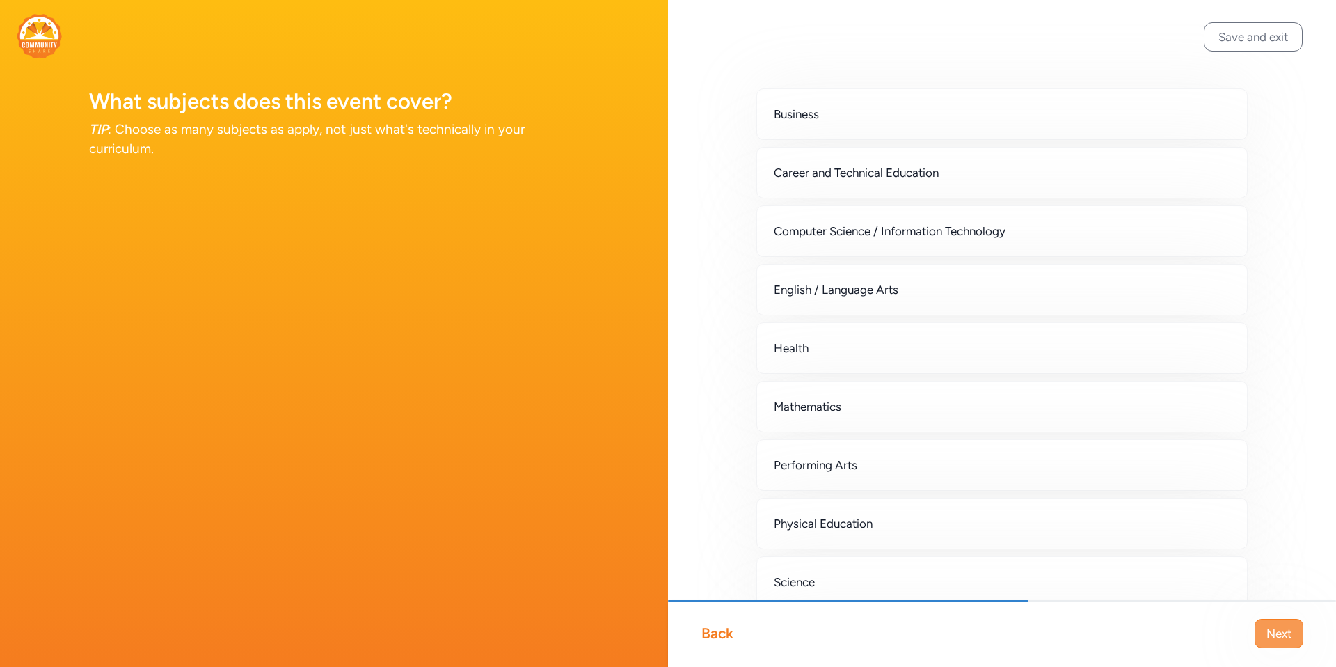
click at [1267, 637] on span "Next" at bounding box center [1279, 633] width 25 height 17
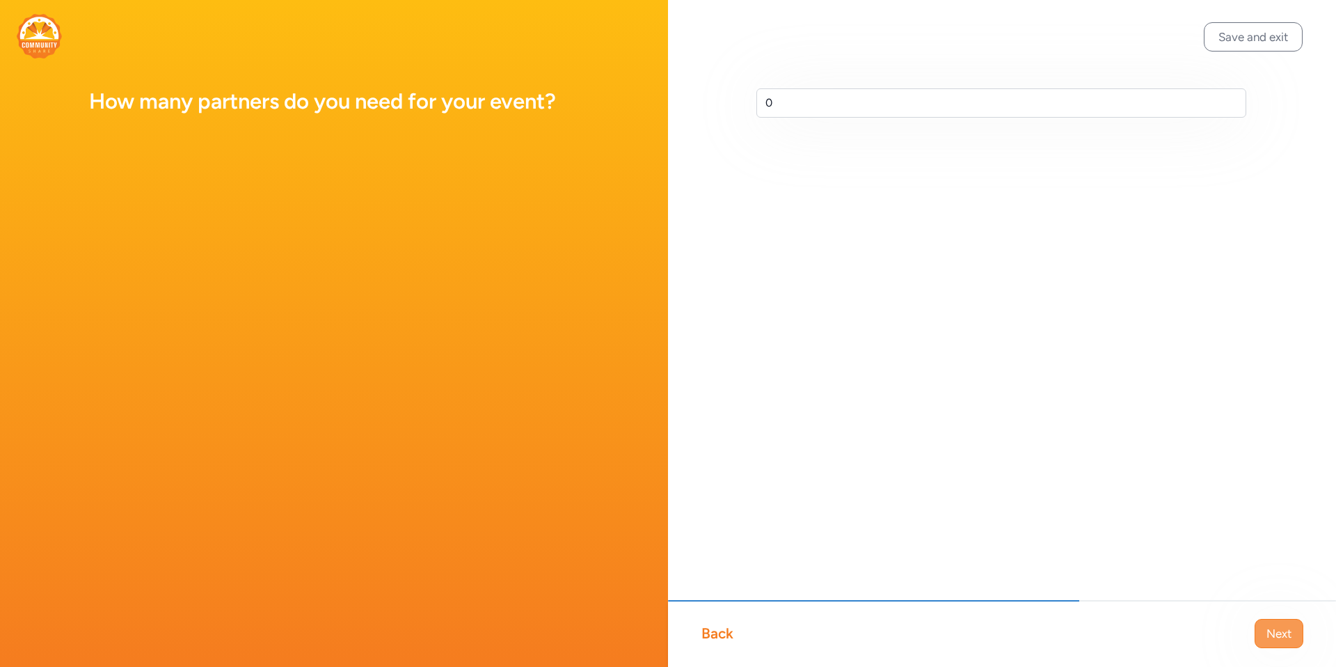
click at [1267, 635] on span "Next" at bounding box center [1279, 633] width 25 height 17
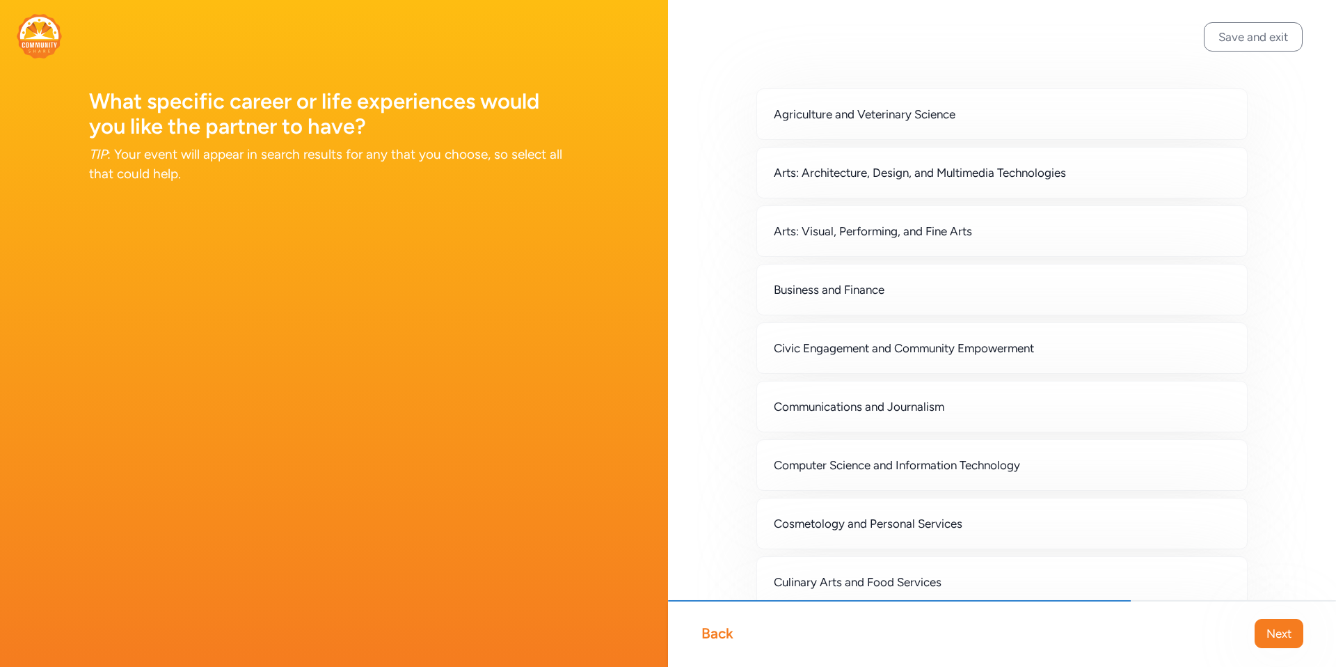
click at [1267, 635] on span "Next" at bounding box center [1279, 633] width 25 height 17
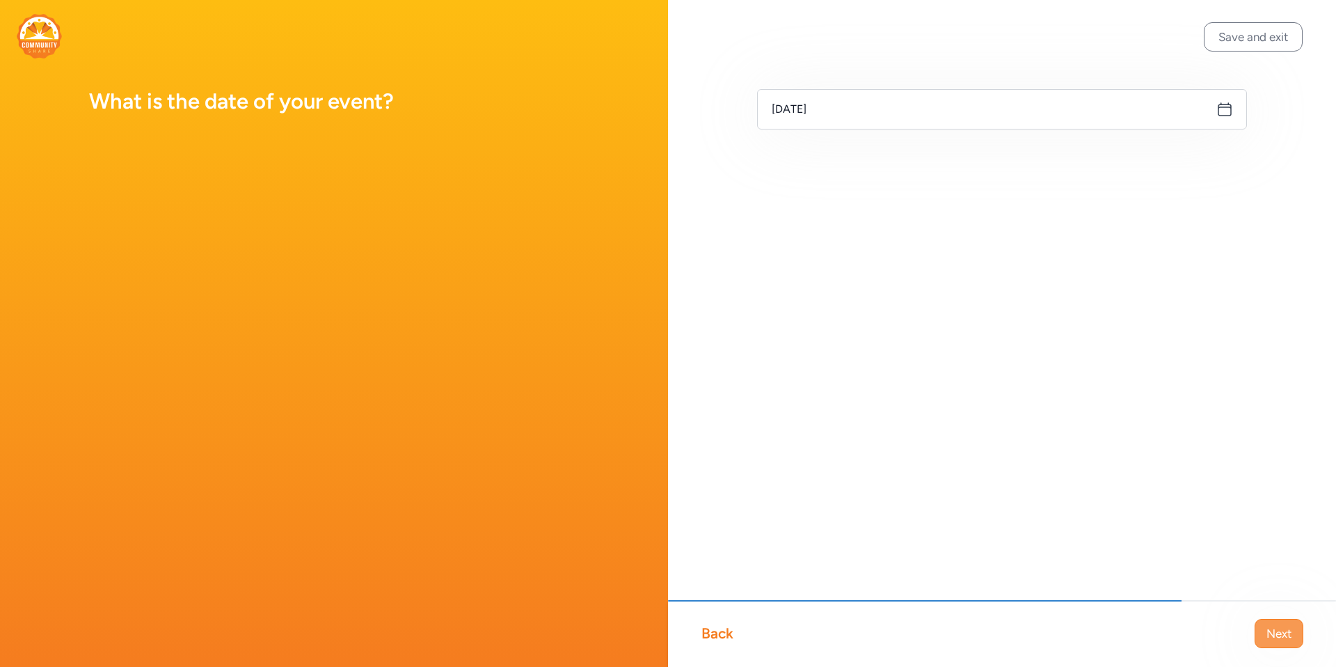
click at [1255, 633] on button "Next" at bounding box center [1279, 633] width 49 height 29
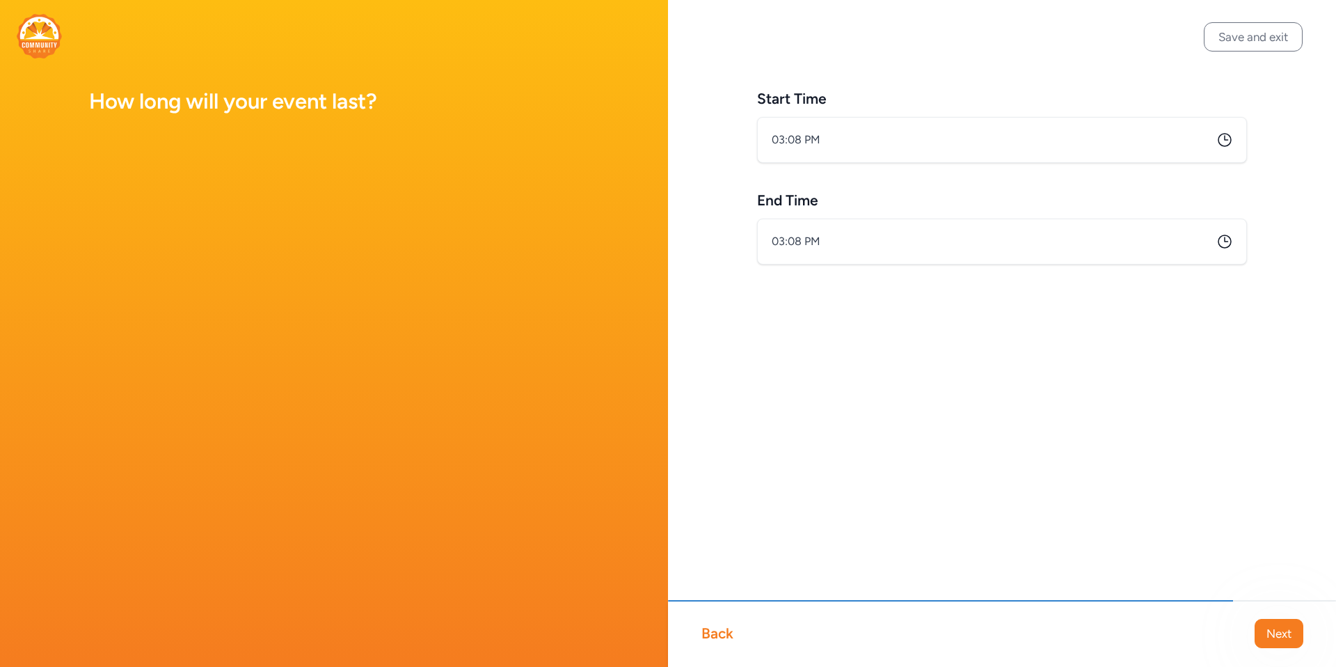
type input "3:08 PM"
click at [1269, 628] on span "Next" at bounding box center [1279, 633] width 25 height 17
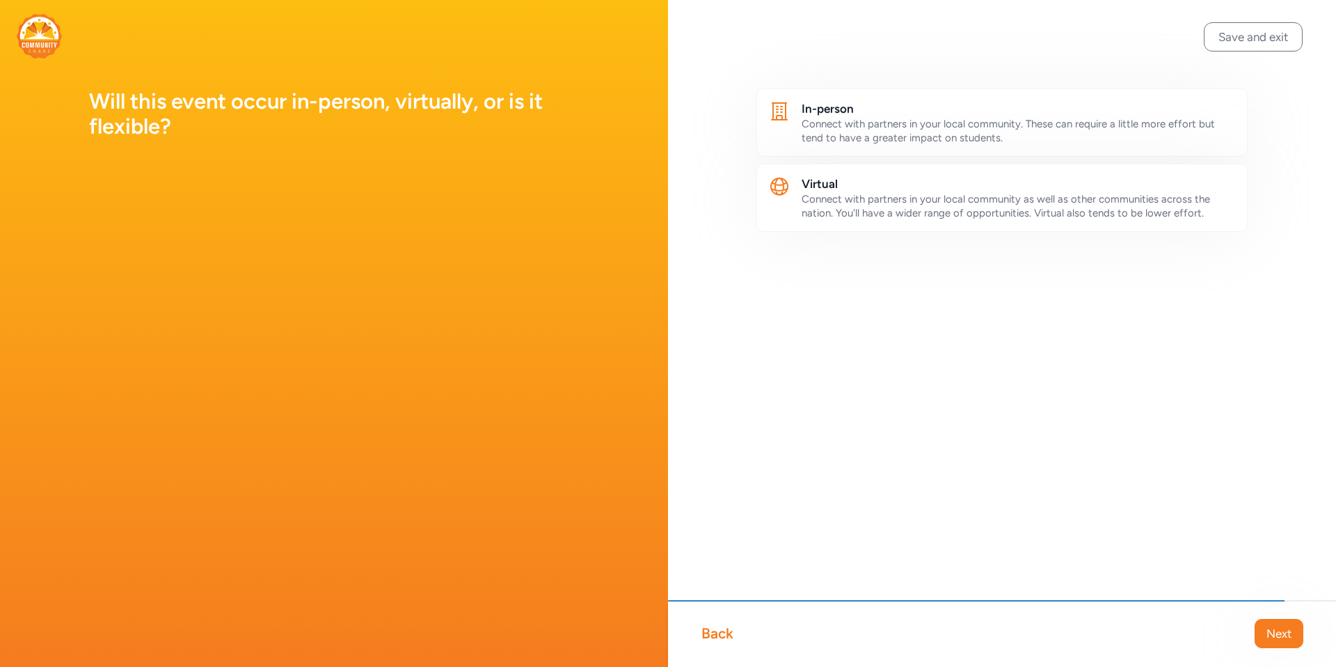
click at [1269, 628] on span "Next" at bounding box center [1279, 633] width 25 height 17
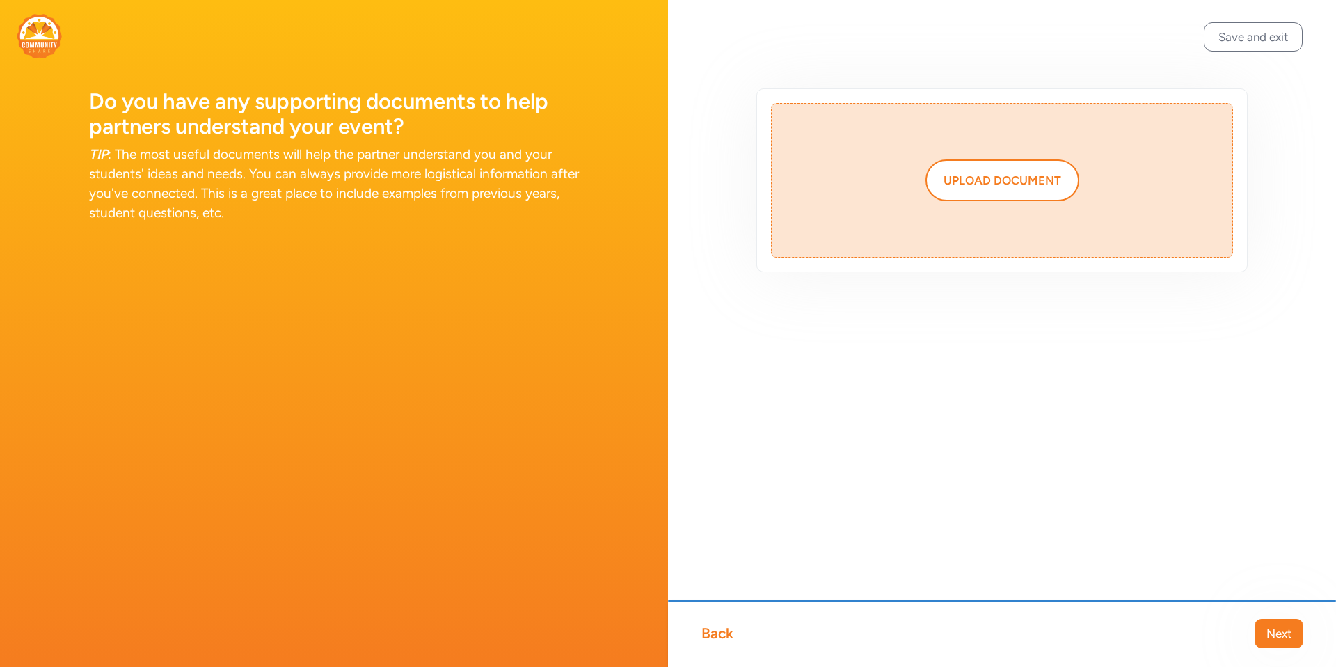
click at [731, 616] on div "Back Next" at bounding box center [1002, 633] width 668 height 67
click at [704, 638] on div "Back" at bounding box center [717, 633] width 32 height 19
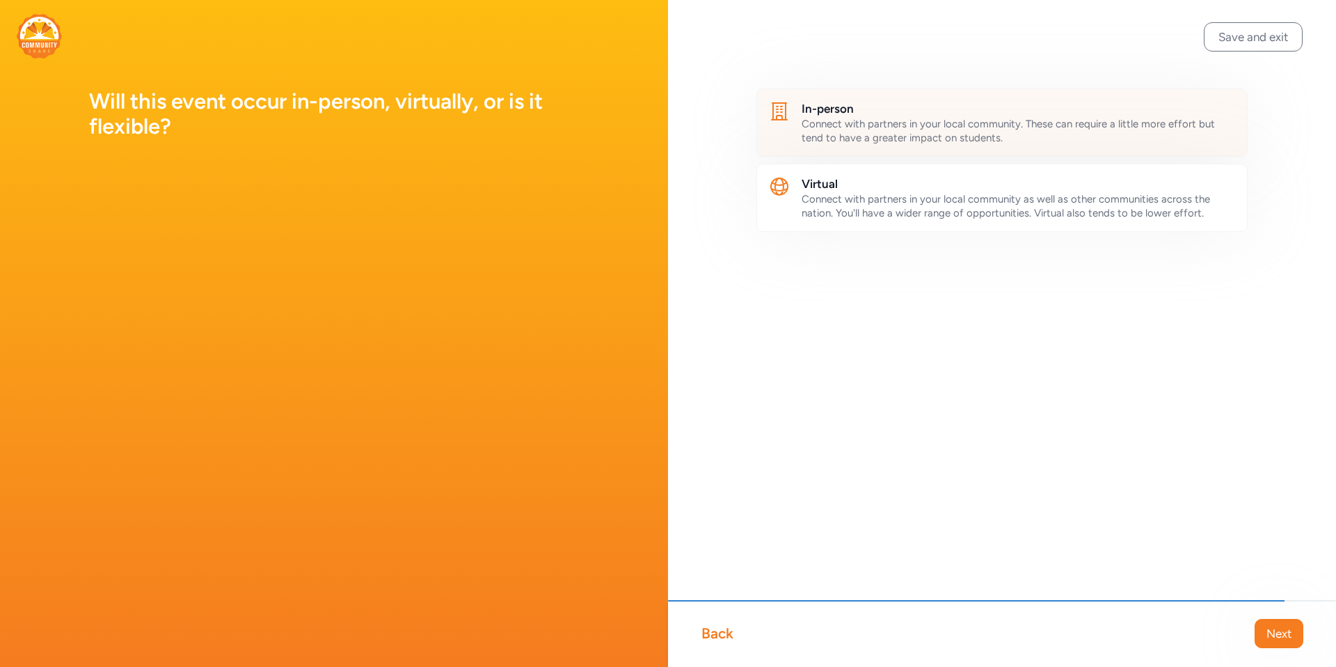
click at [1040, 133] on div "Connect with partners in your local community. These can require a little more …" at bounding box center [1019, 131] width 434 height 28
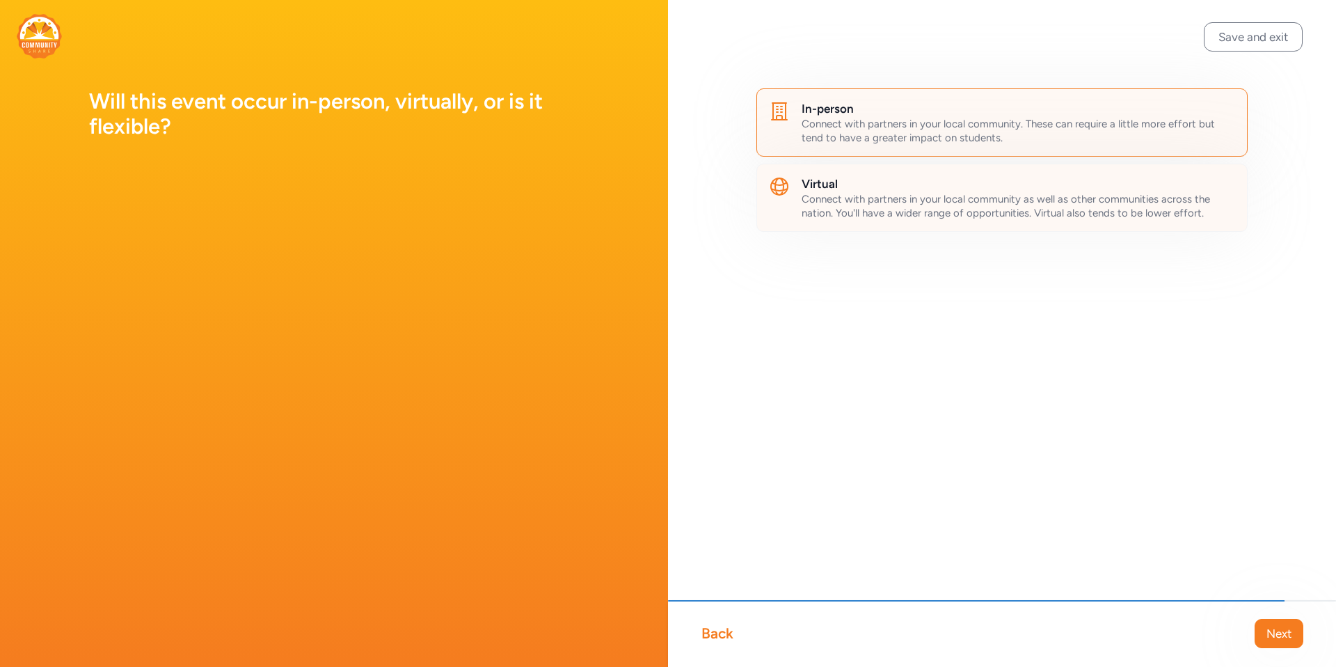
click at [1017, 209] on span "Connect with partners in your local community as well as other communities acro…" at bounding box center [1006, 206] width 408 height 26
click at [1270, 641] on span "Next" at bounding box center [1279, 633] width 25 height 17
